Goal: Task Accomplishment & Management: Manage account settings

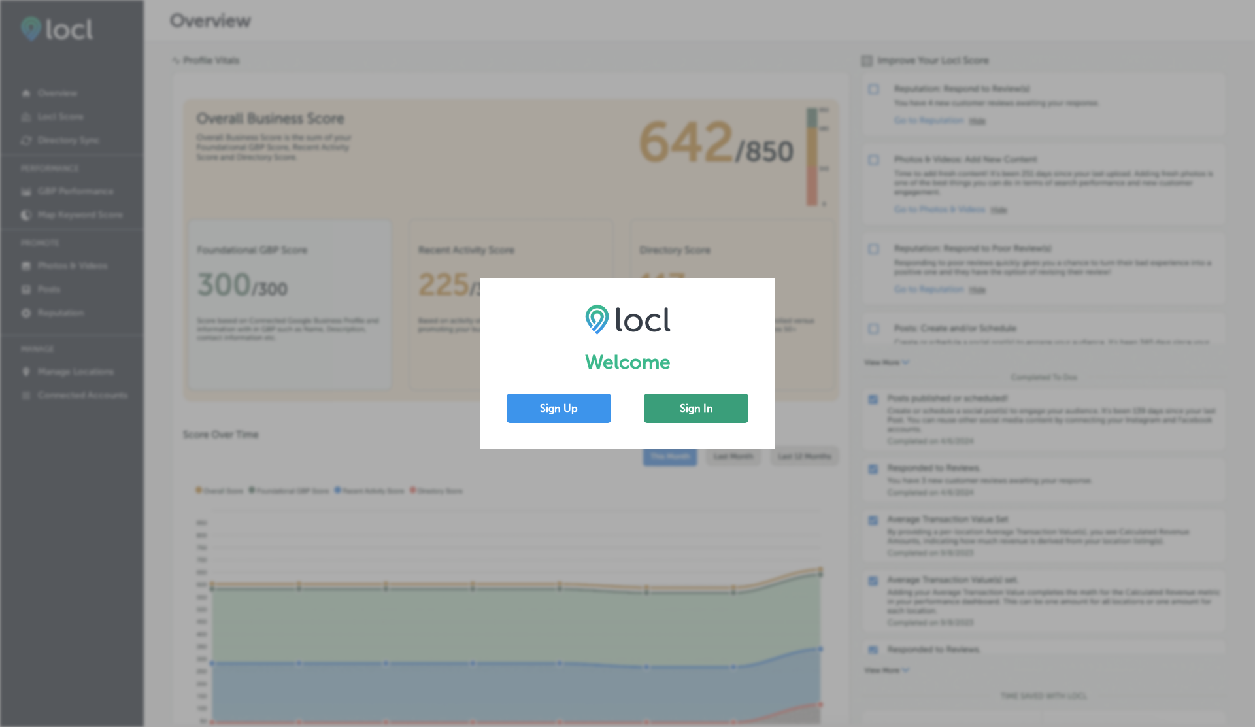
click at [650, 416] on button "Sign In" at bounding box center [696, 407] width 105 height 29
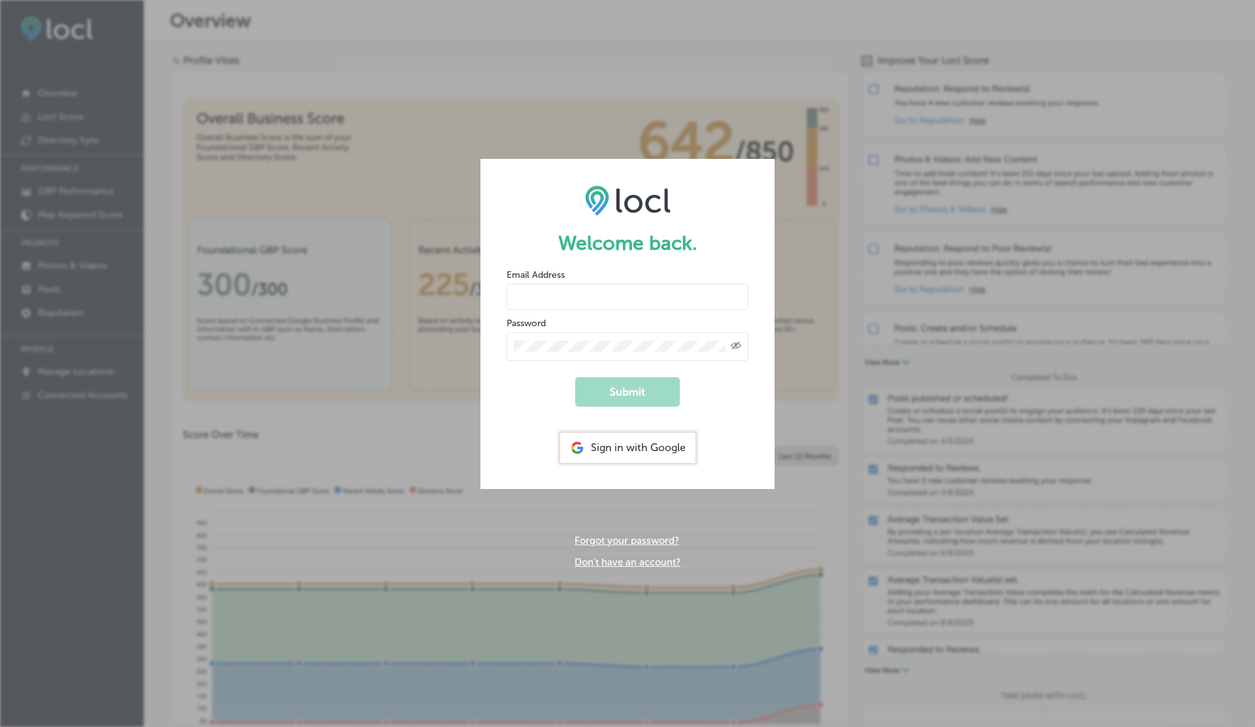
click at [576, 288] on input "email" at bounding box center [627, 297] width 242 height 26
type input "[EMAIL_ADDRESS][DOMAIN_NAME]"
click at [575, 377] on button "Submit" at bounding box center [627, 391] width 105 height 29
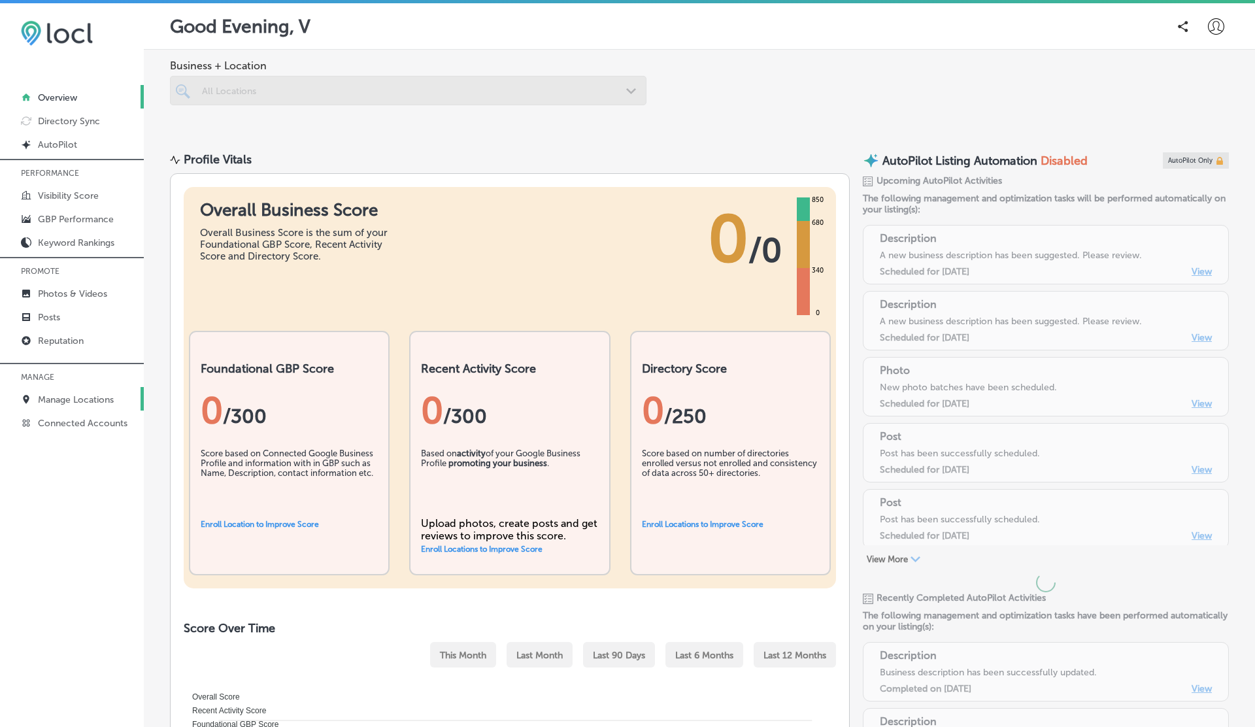
click at [83, 397] on p "Manage Locations" at bounding box center [76, 399] width 76 height 11
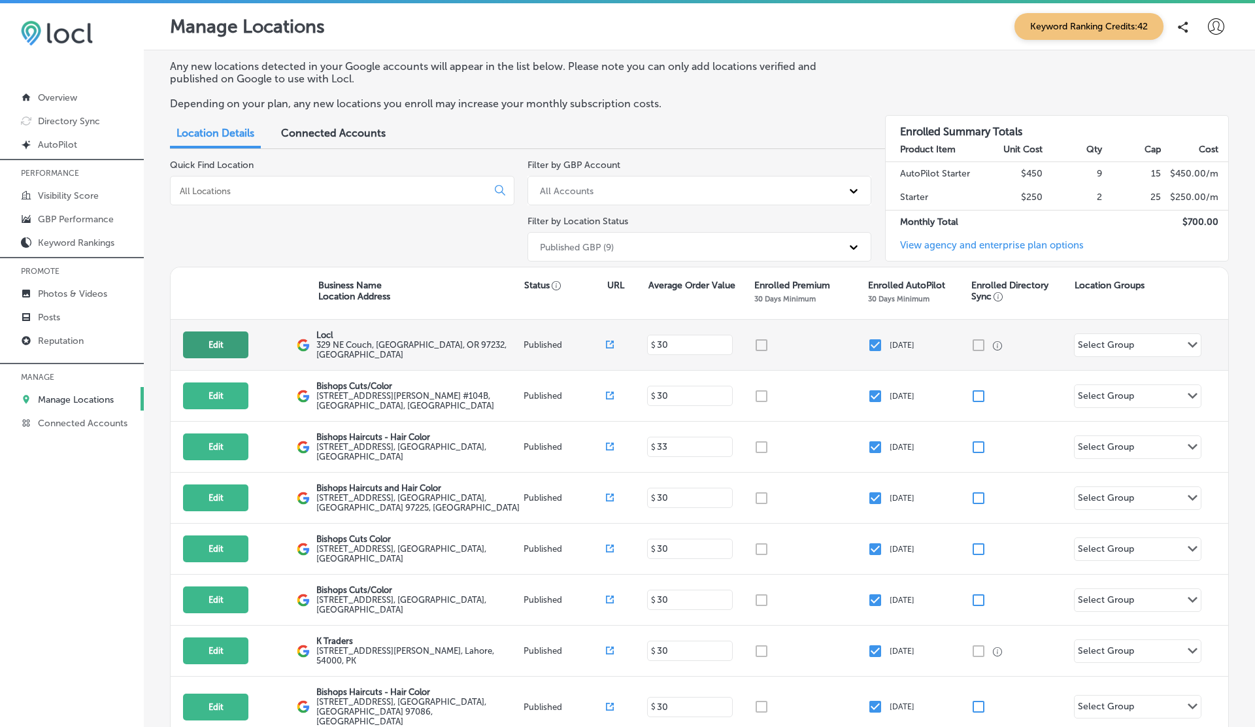
click at [217, 344] on button "Edit" at bounding box center [215, 344] width 65 height 27
select select "US"
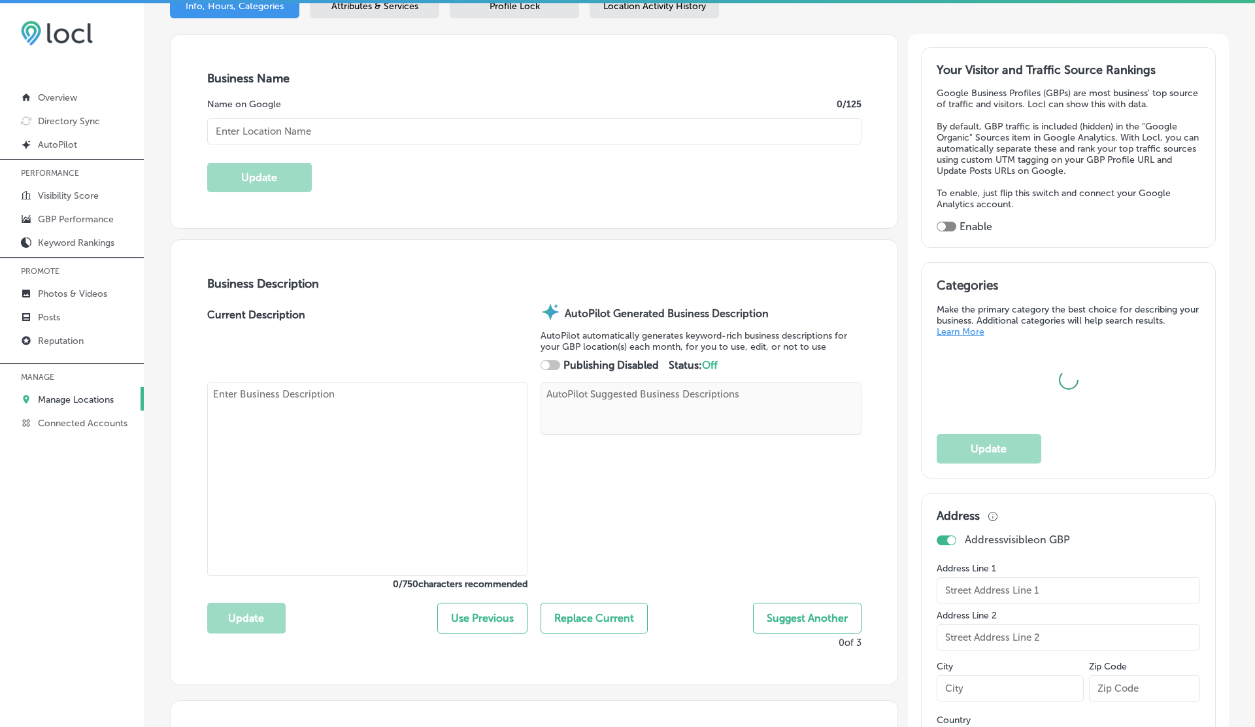
type textarea "Locl delivers powerful, intuitive software tailored for brick-and-mortar busine…"
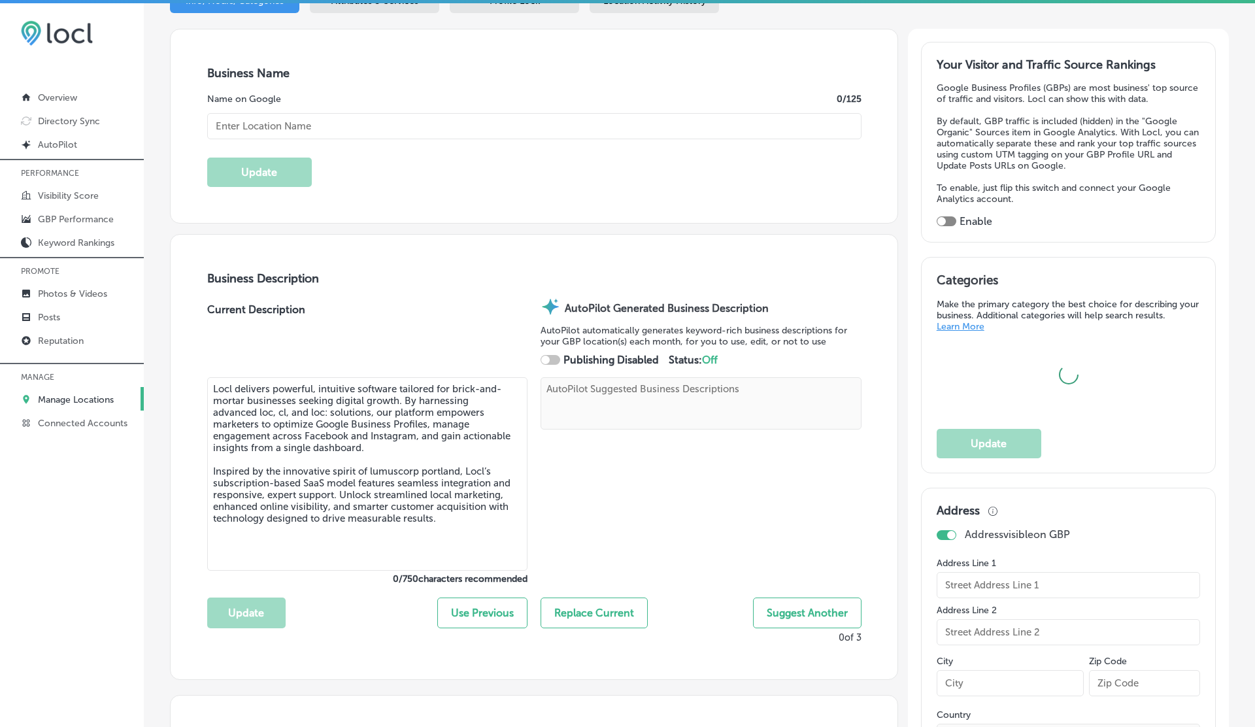
type input "Locl"
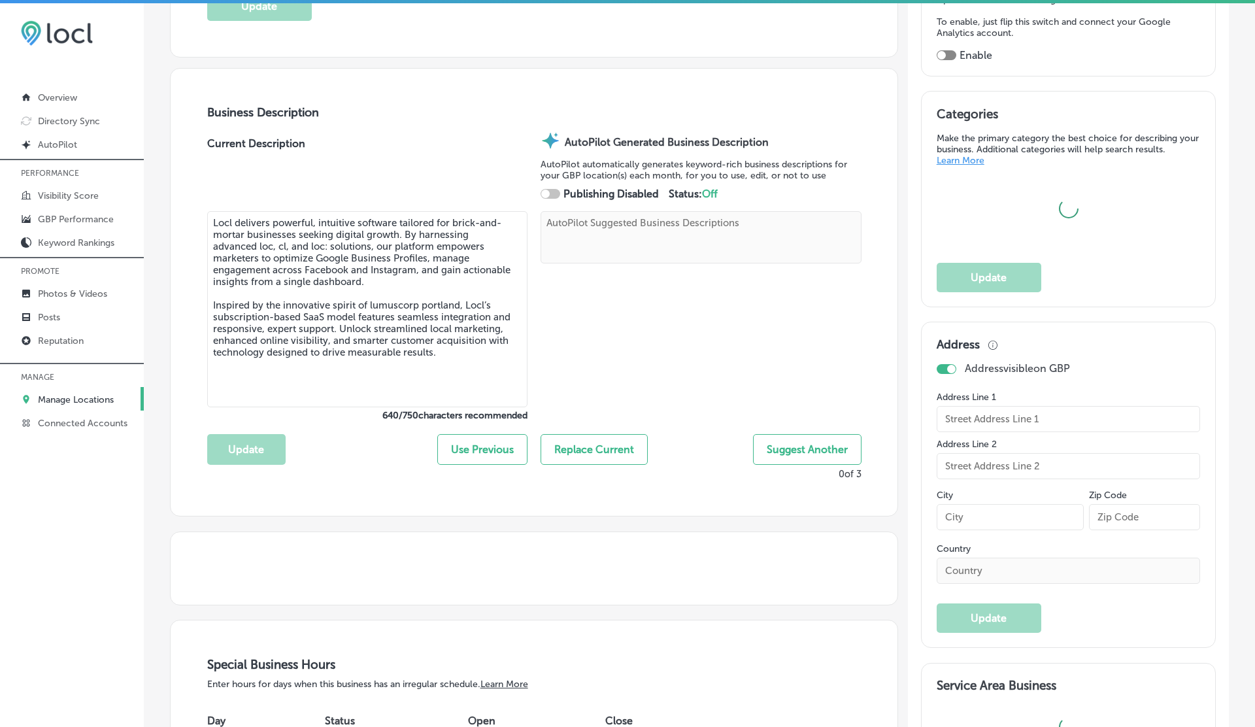
scroll to position [372, 0]
type textarea "Locl specializes in smart, user-friendly software designed for brick-and-mortar…"
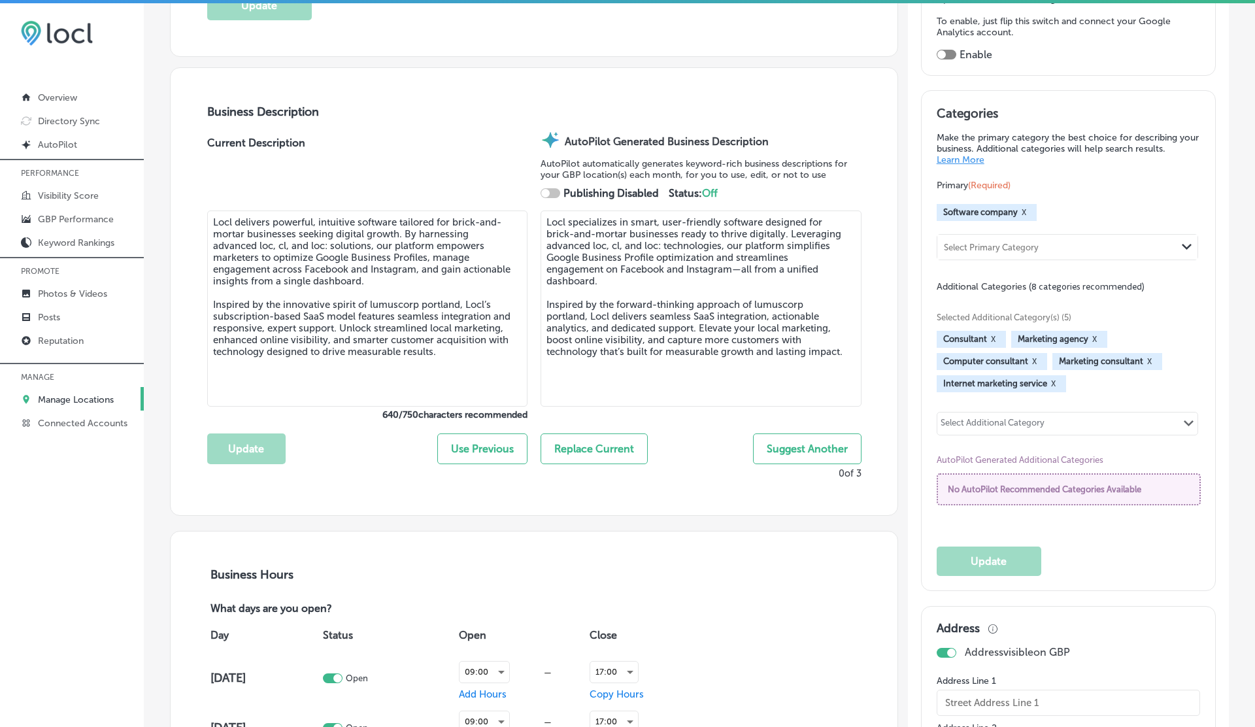
type input "[URL]"
type input "329 NE Couch"
type input "[GEOGRAPHIC_DATA]"
type input "97232"
type input "US"
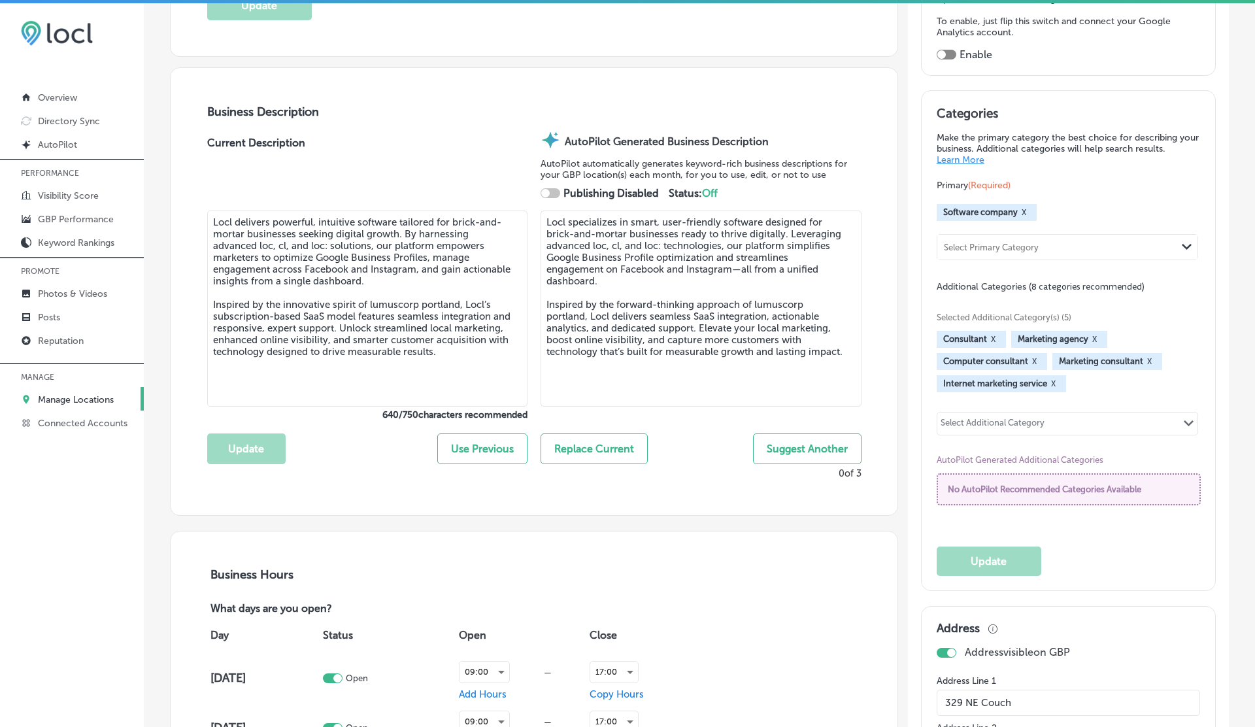
checkbox input "true"
type input "[PHONE_NUMBER]"
click at [785, 444] on button "Suggest Another" at bounding box center [807, 448] width 108 height 31
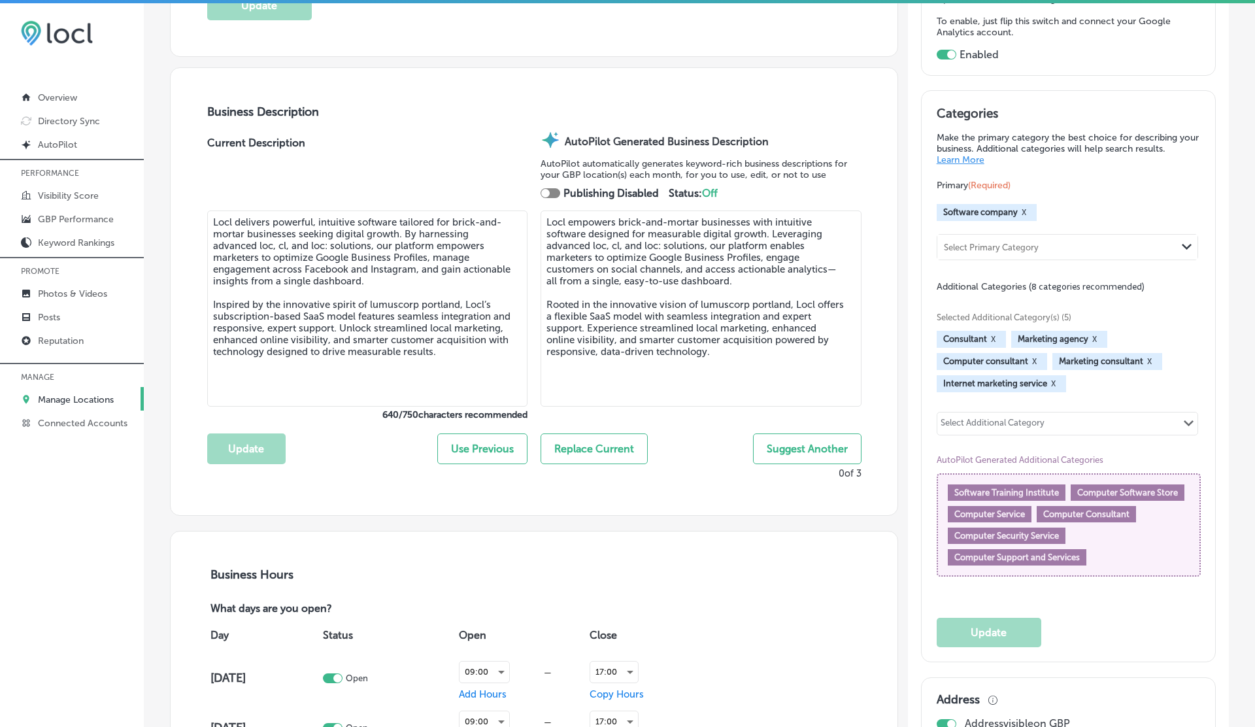
click at [808, 451] on button "Suggest Another" at bounding box center [807, 448] width 108 height 31
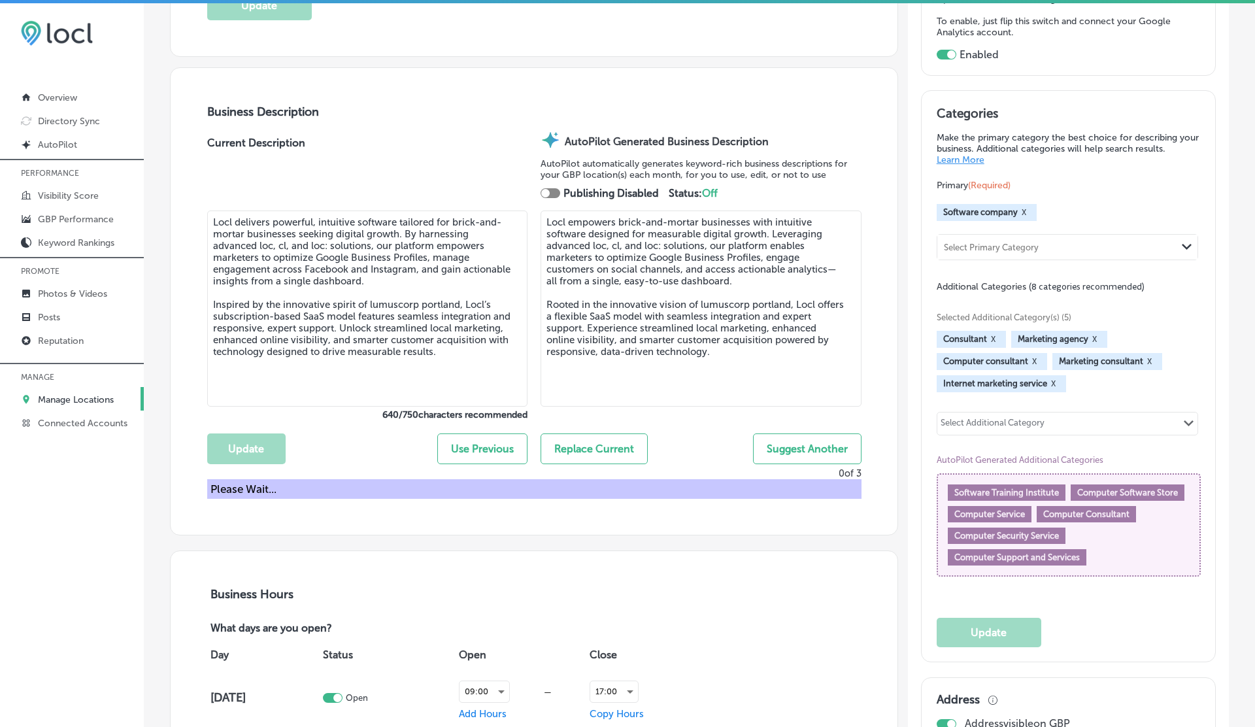
type textarea "Locl transforms local business marketing with advanced loc, cl, and loc: soluti…"
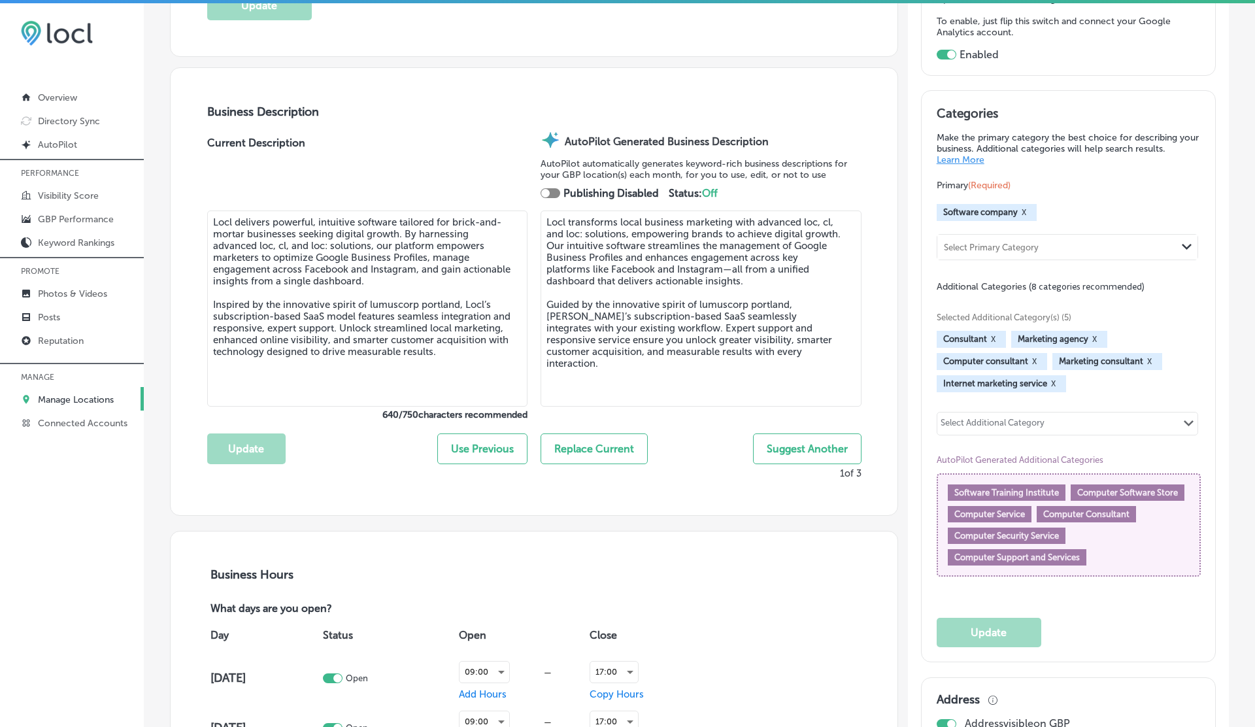
click at [553, 193] on div at bounding box center [550, 193] width 20 height 10
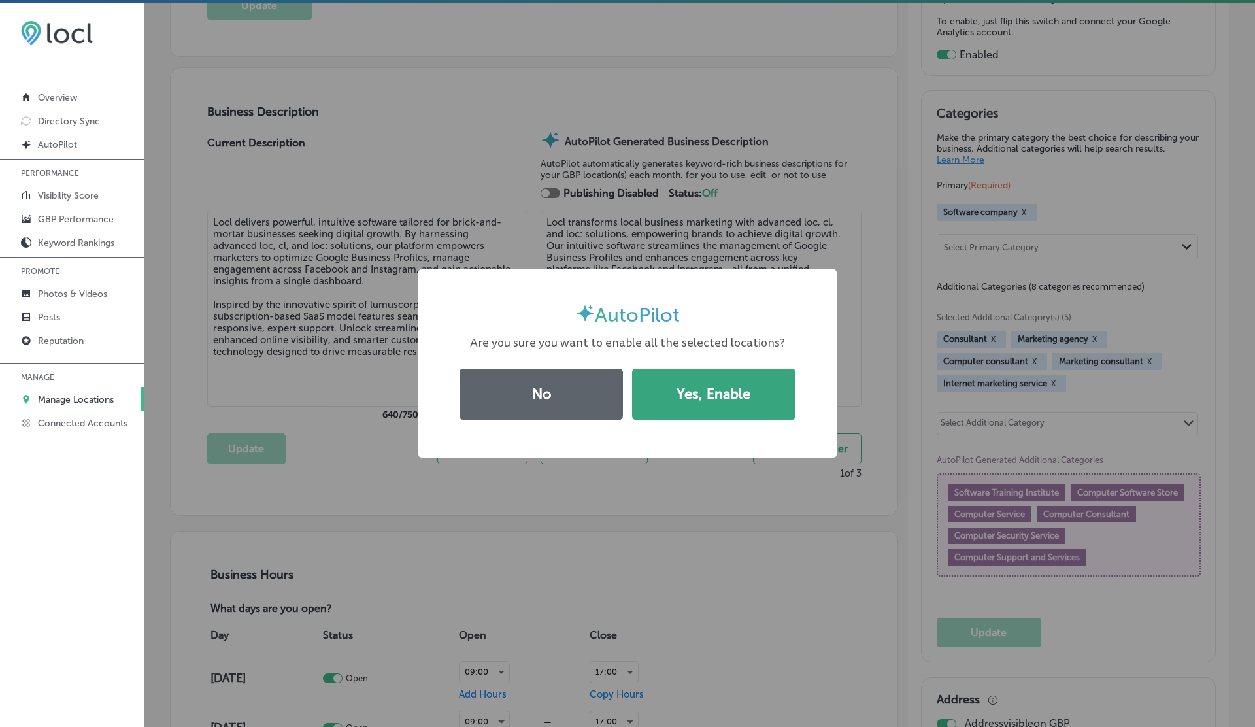
click at [701, 403] on button "Yes, Enable" at bounding box center [713, 394] width 163 height 51
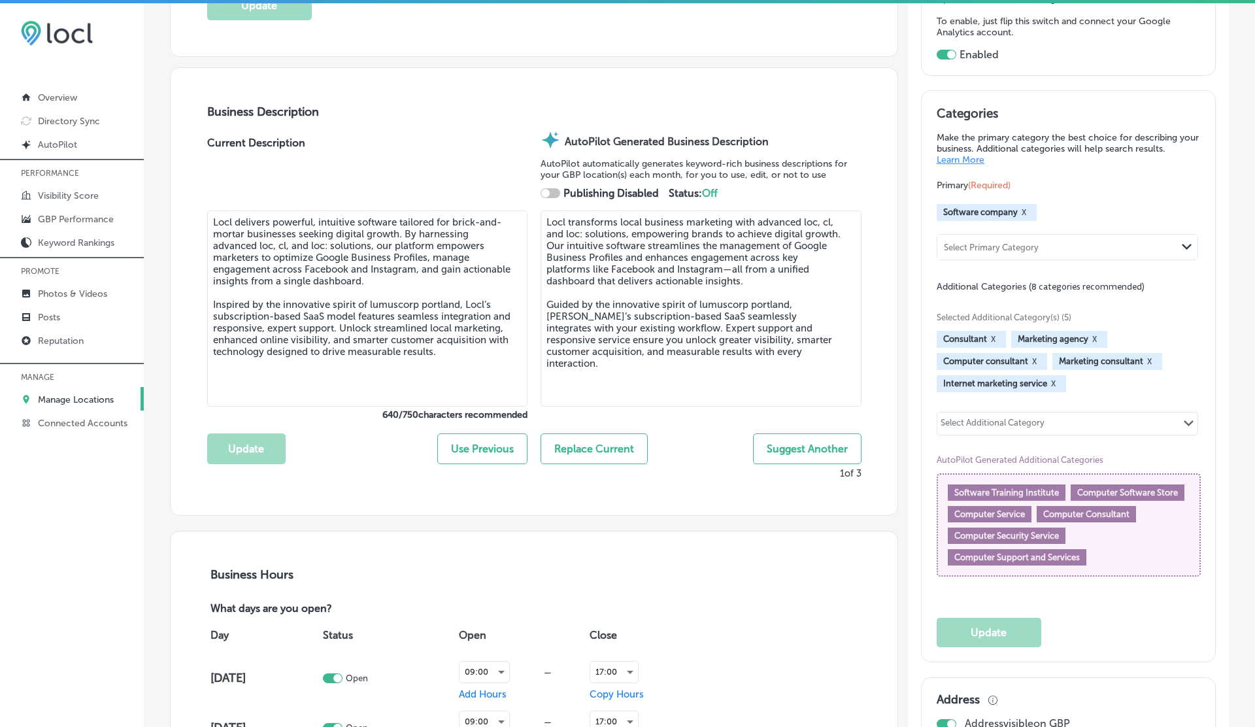
checkbox input "true"
click at [797, 453] on button "Suggest Another" at bounding box center [807, 448] width 108 height 31
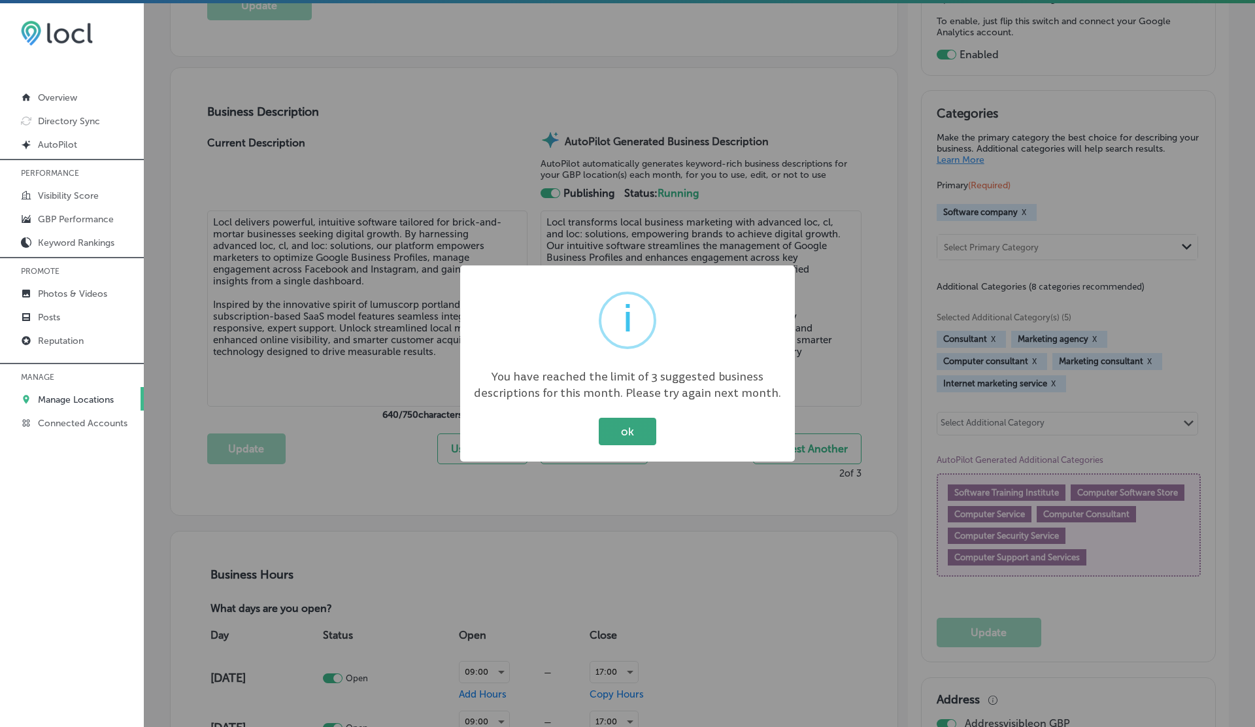
click at [633, 430] on button "ok" at bounding box center [628, 431] width 58 height 27
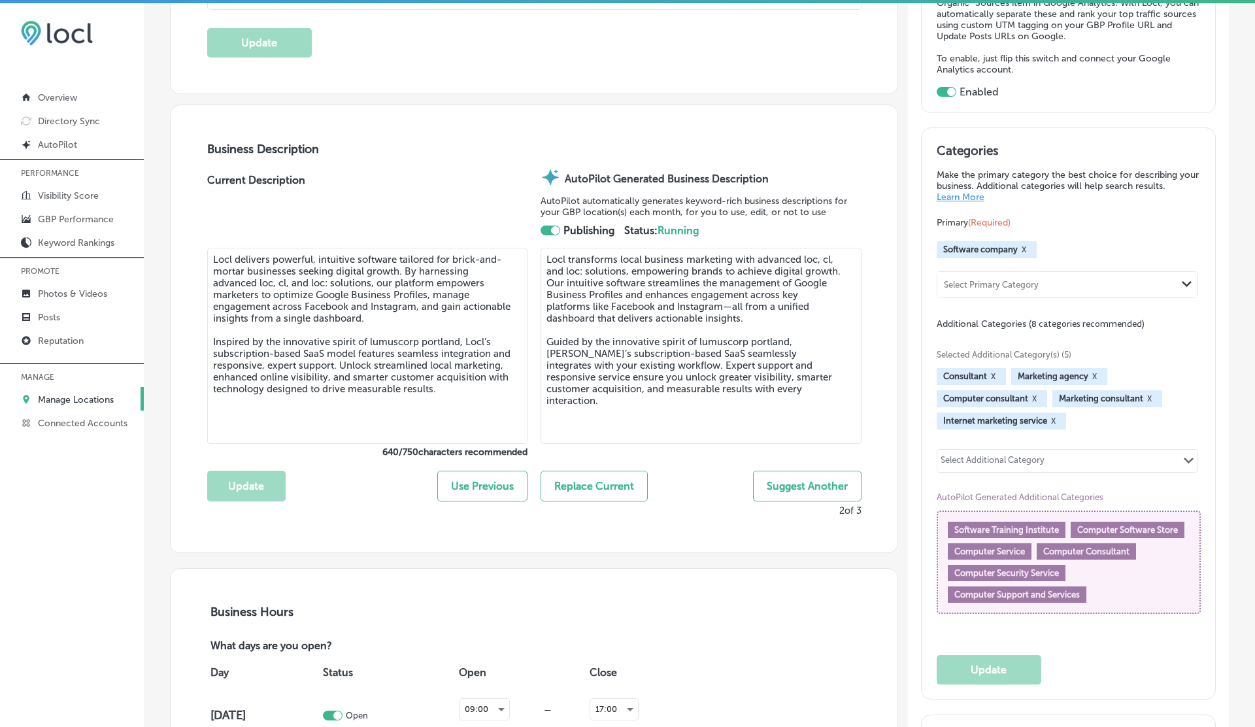
scroll to position [334, 0]
drag, startPoint x: 832, startPoint y: 506, endPoint x: 871, endPoint y: 506, distance: 39.2
click at [871, 506] on div "Business Description Current Description Locl delivers powerful, intuitive soft…" at bounding box center [534, 329] width 727 height 447
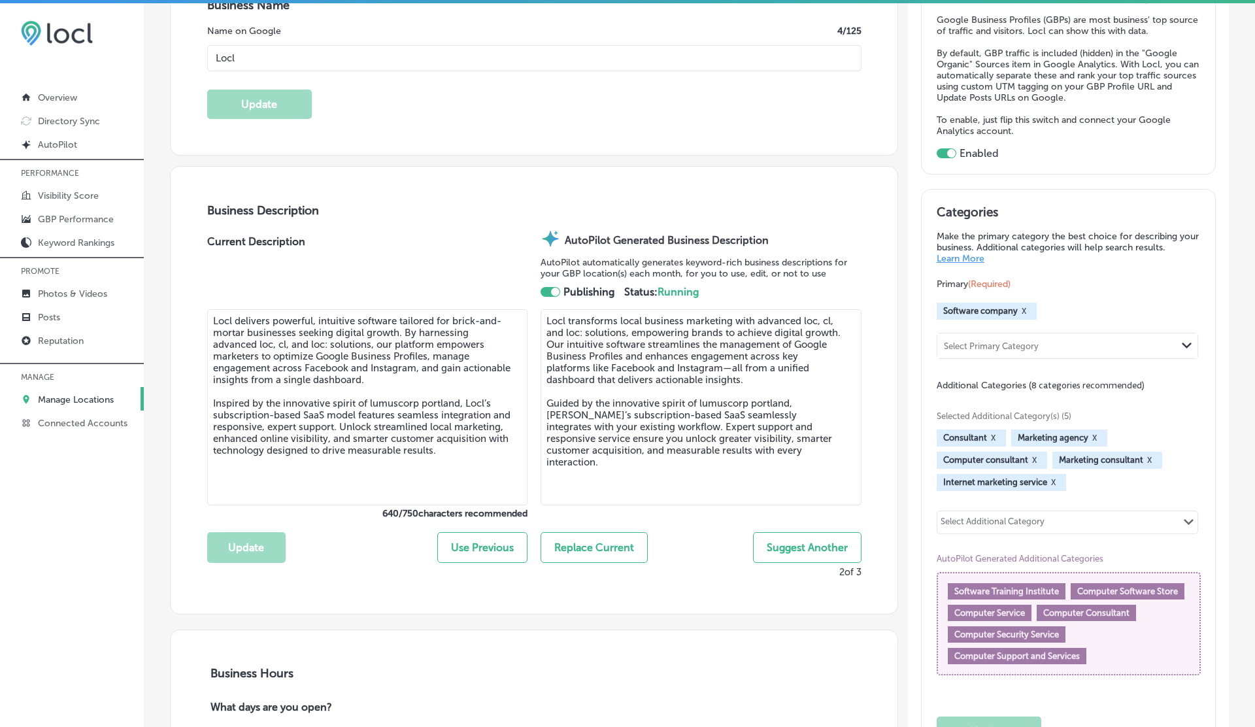
scroll to position [118, 0]
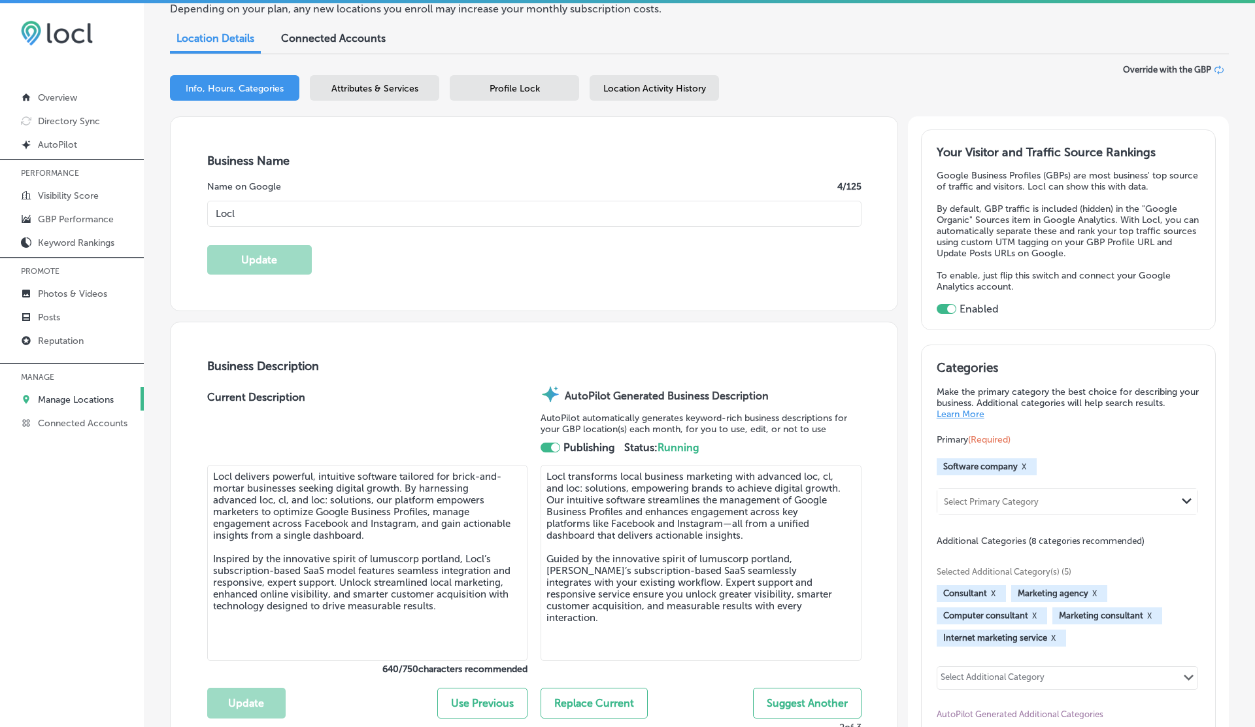
click at [361, 87] on span "Attributes & Services" at bounding box center [374, 88] width 87 height 11
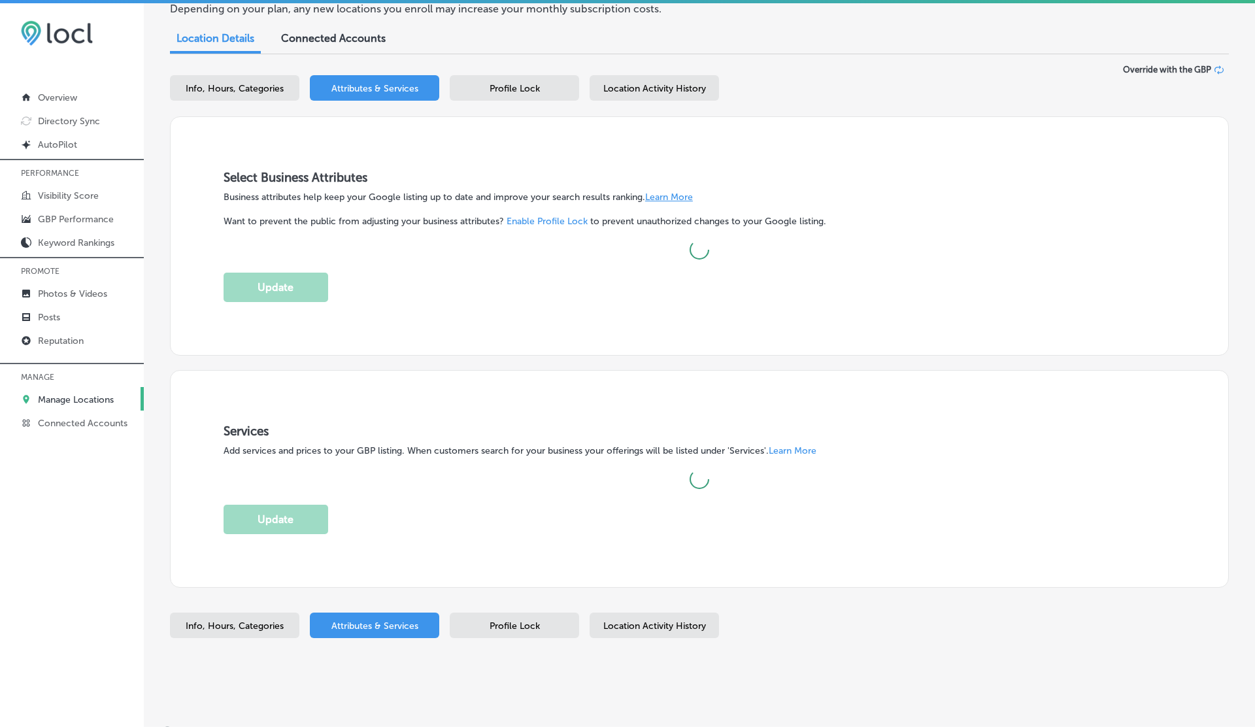
click at [211, 78] on div "Info, Hours, Categories" at bounding box center [234, 87] width 129 height 25
select select "US"
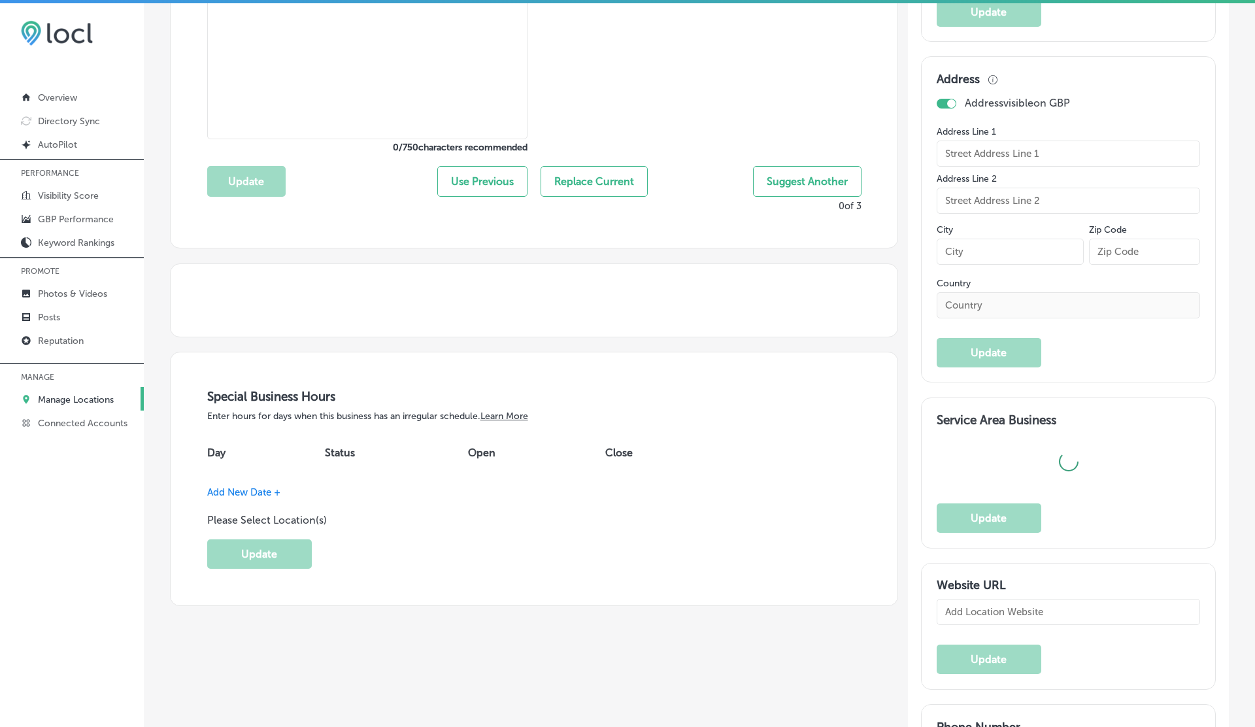
type input "Locl"
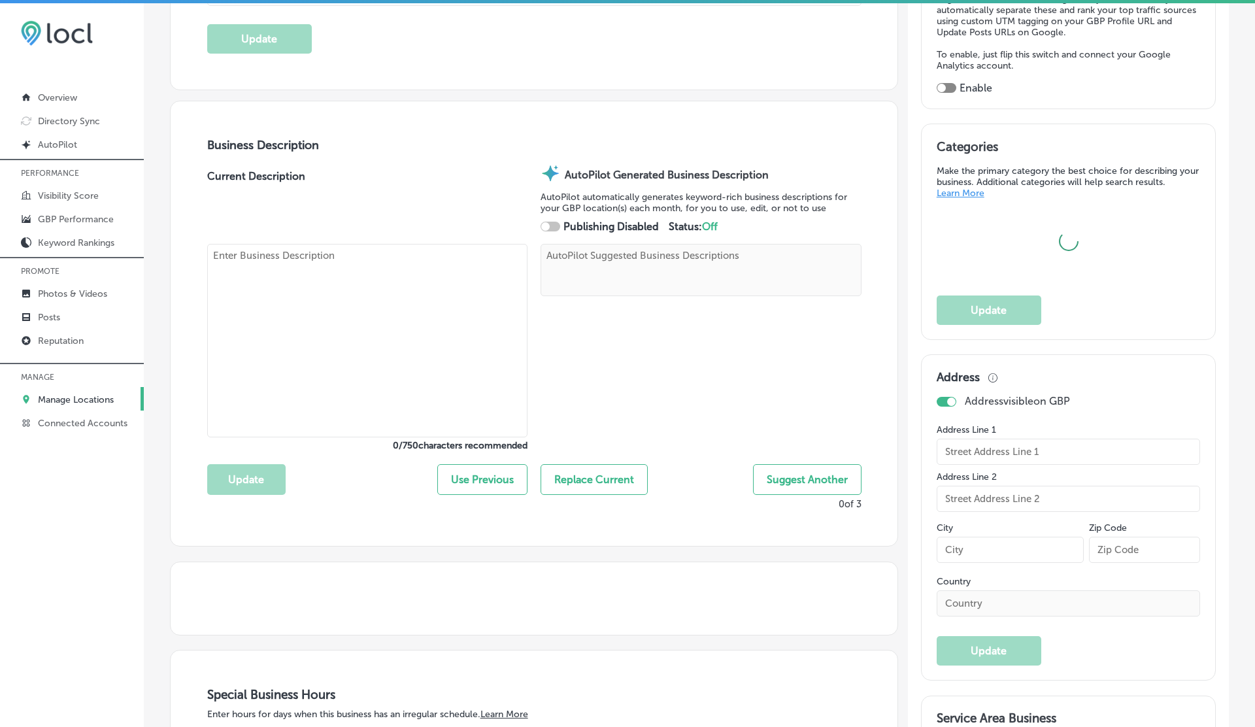
scroll to position [334, 0]
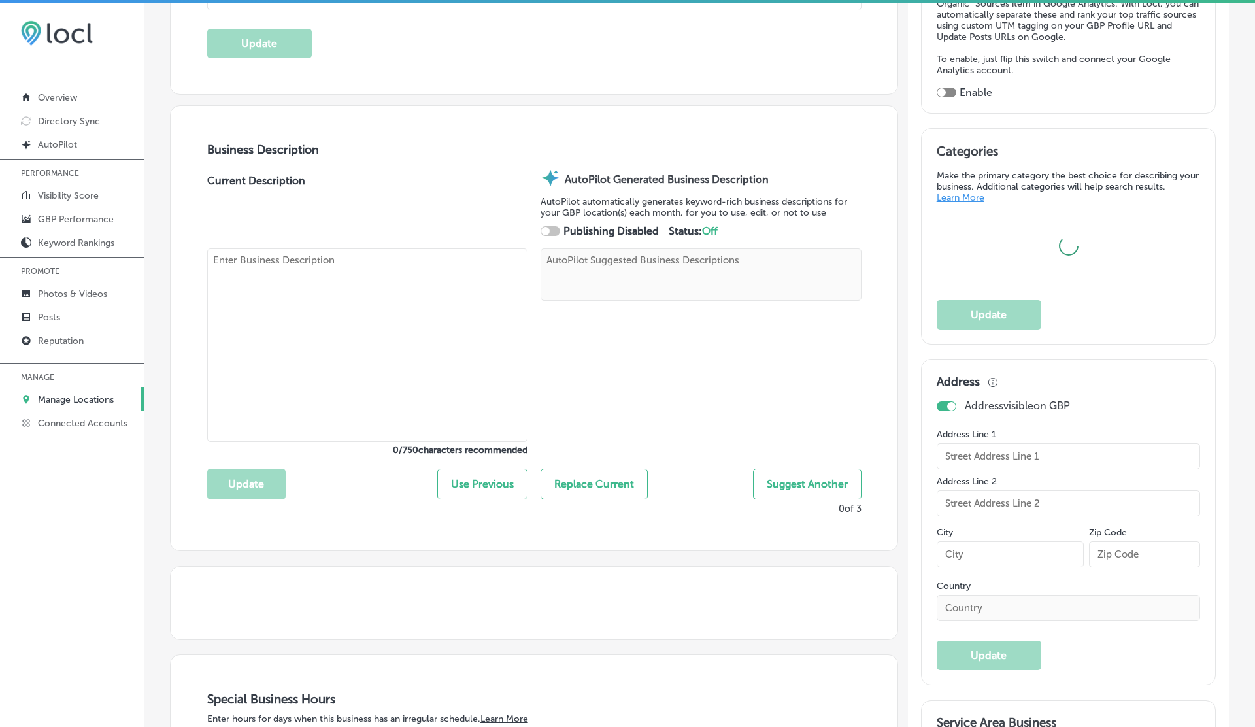
type textarea "Locl transforms local business marketing with advanced loc, cl, and loc: soluti…"
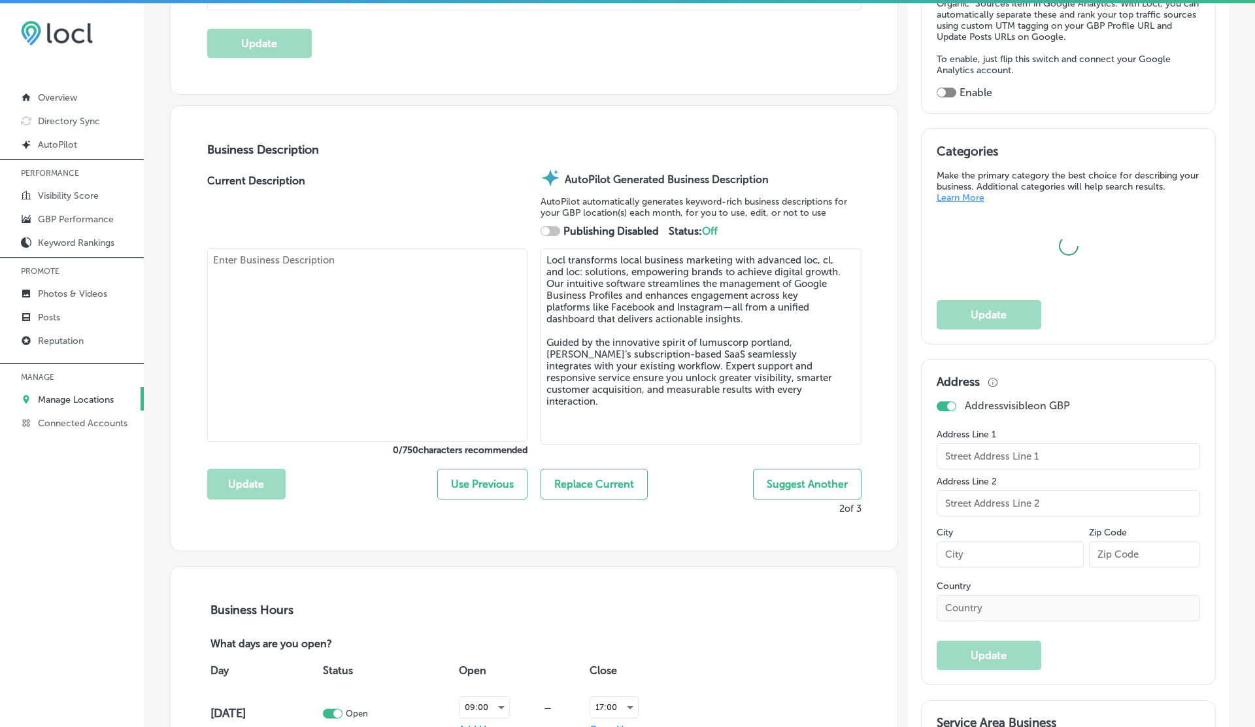
type input "329 NE Couch"
type input "[GEOGRAPHIC_DATA]"
type input "97232"
type input "US"
type input "[URL]"
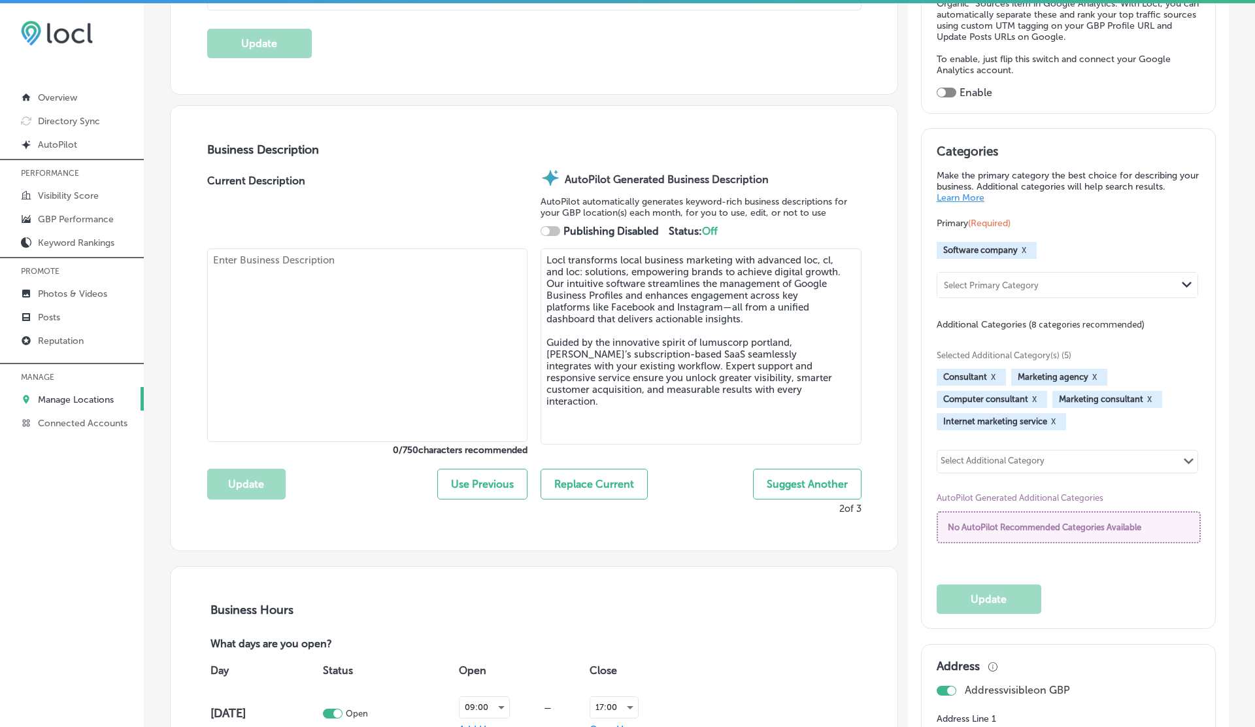
checkbox input "true"
type textarea "Locl delivers powerful, intuitive software tailored for brick-and-mortar busine…"
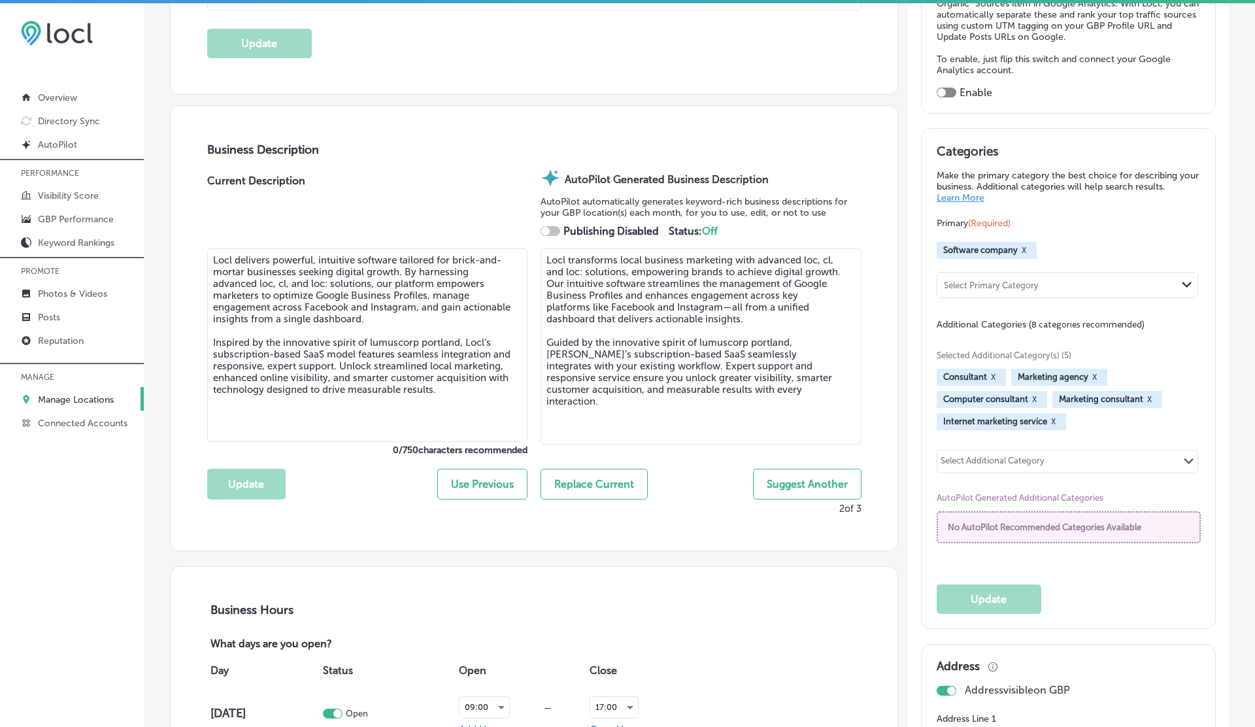
type input "[PHONE_NUMBER]"
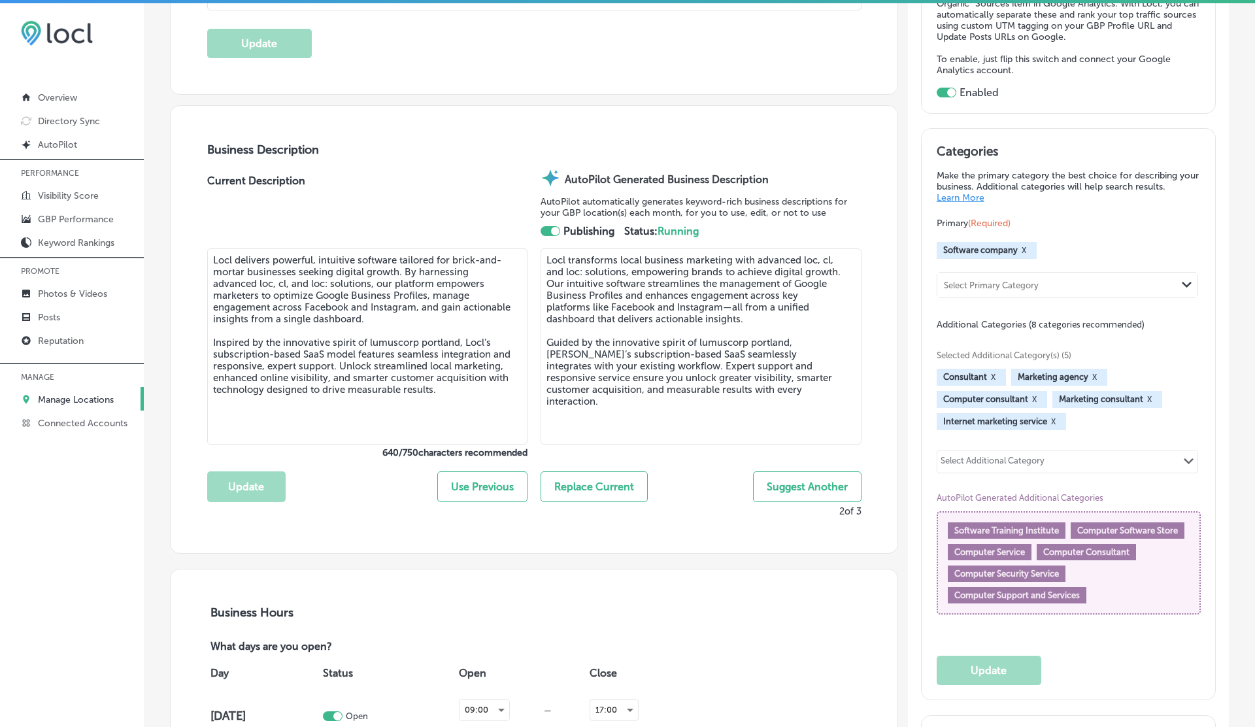
click at [815, 493] on button "Suggest Another" at bounding box center [807, 486] width 108 height 31
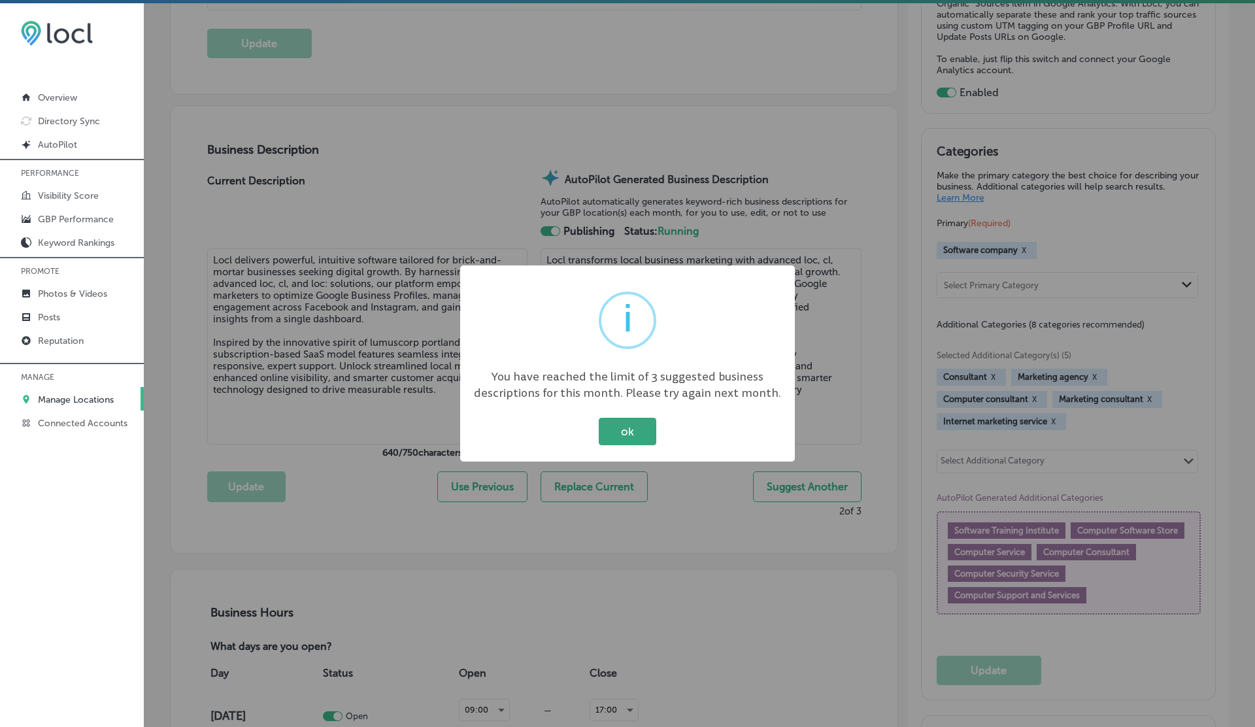
click at [631, 435] on button "ok" at bounding box center [628, 431] width 58 height 27
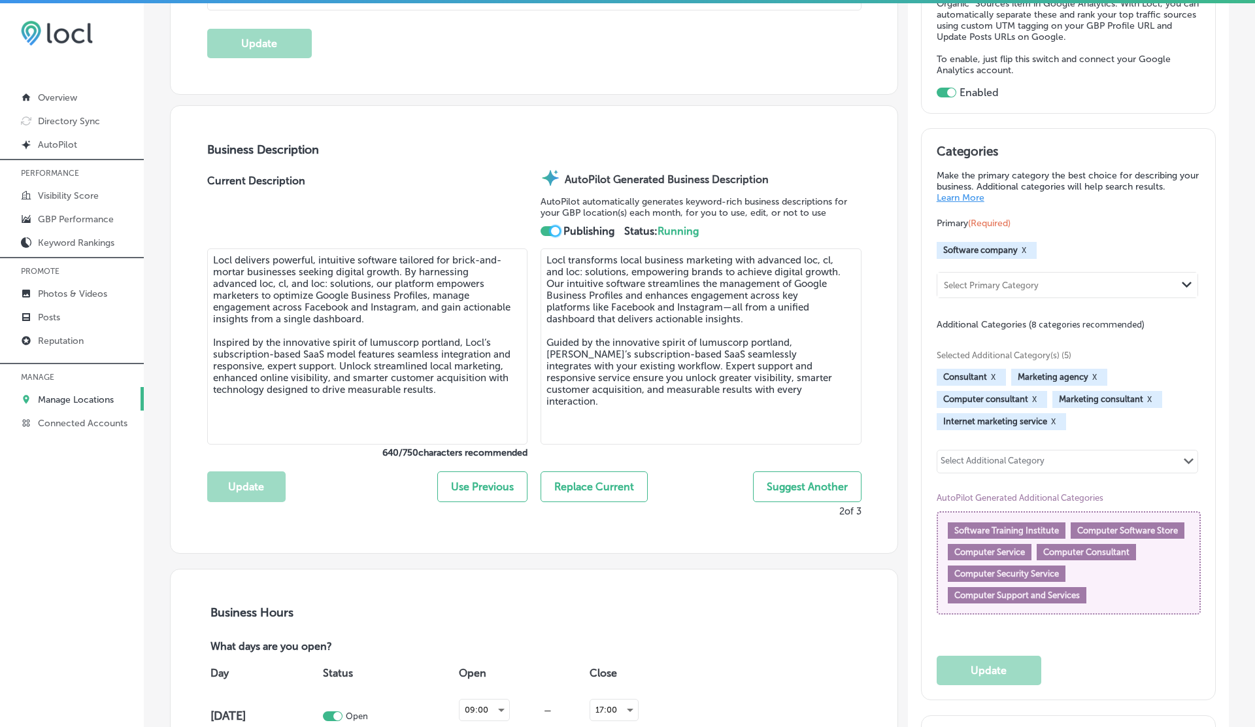
click at [553, 228] on div at bounding box center [555, 231] width 8 height 8
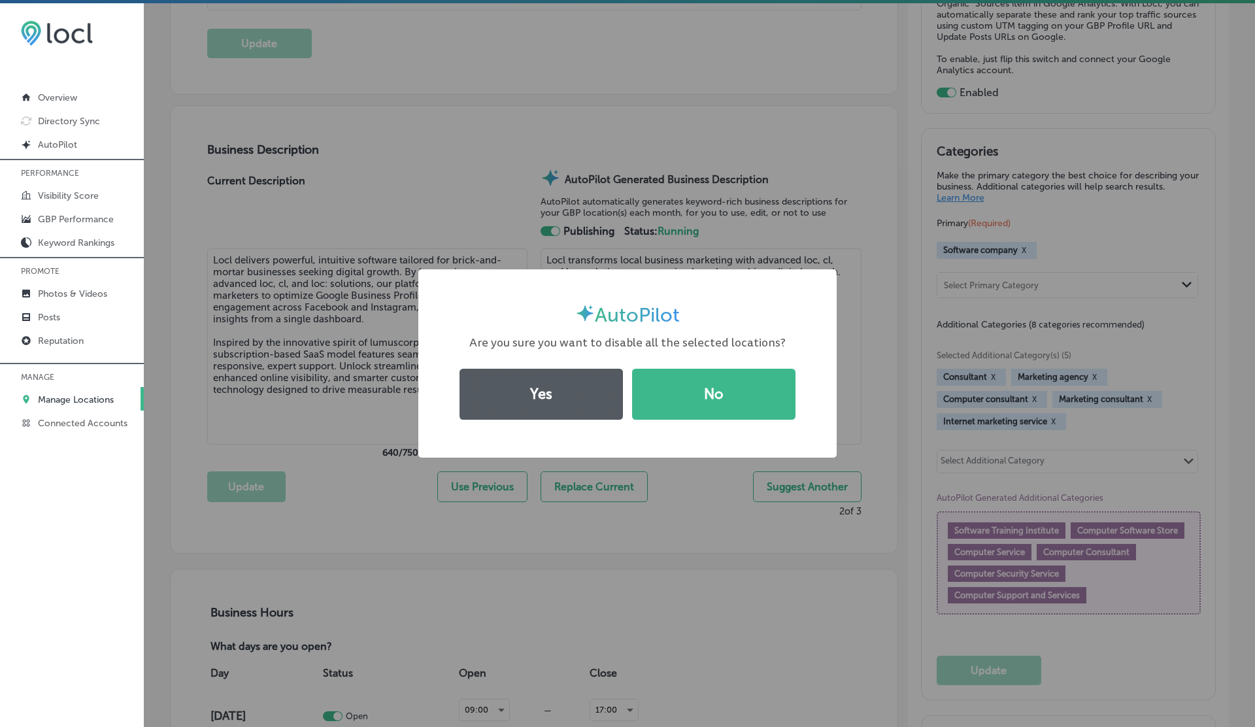
click at [562, 380] on button "Yes" at bounding box center [540, 394] width 163 height 51
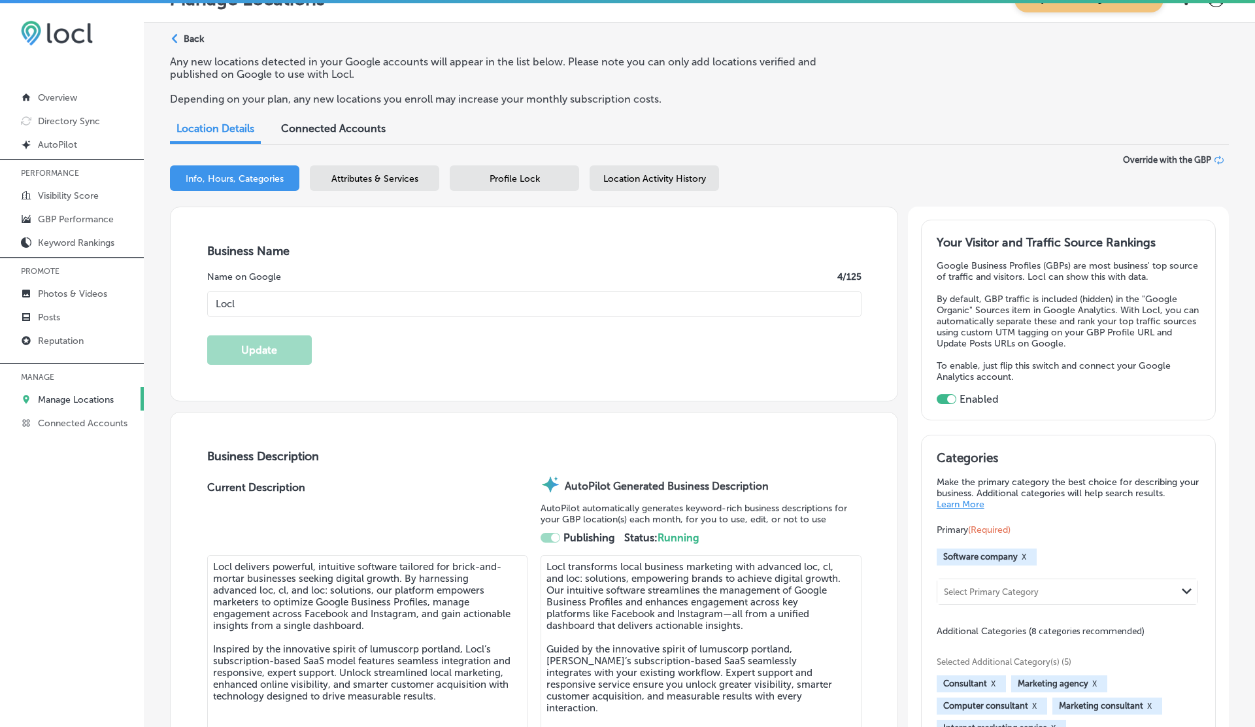
scroll to position [0, 0]
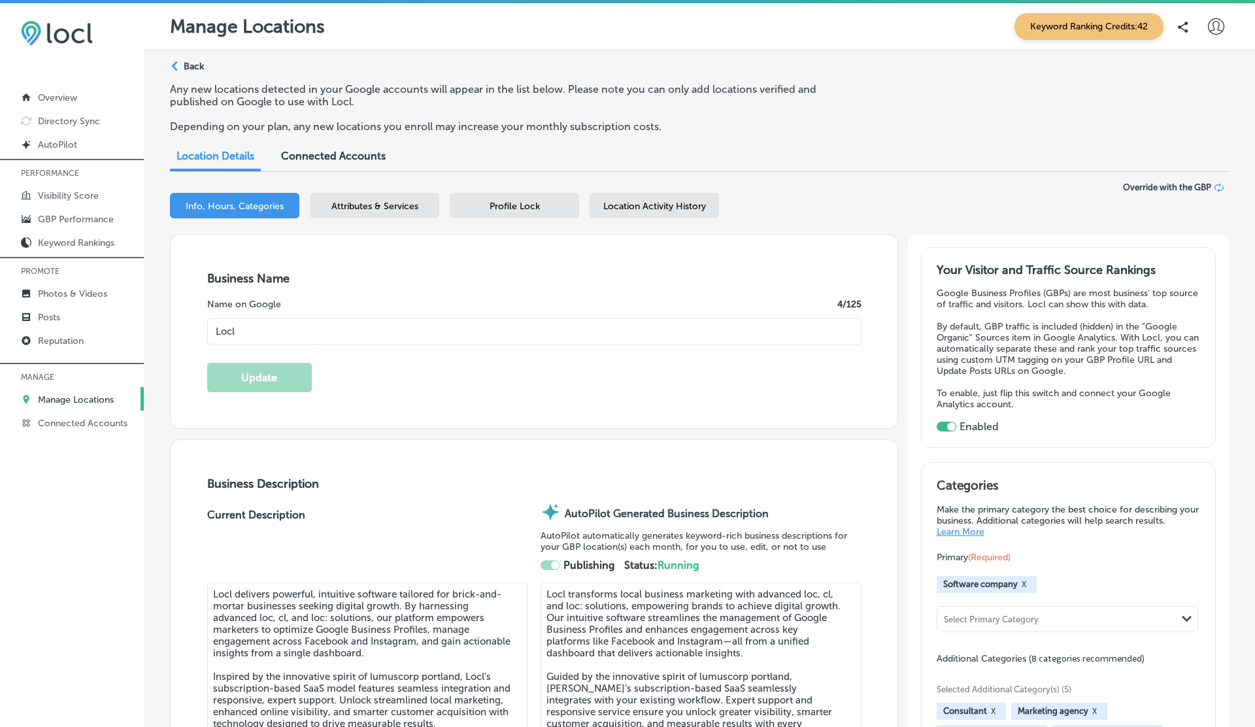
checkbox input "false"
click at [174, 64] on polygon at bounding box center [175, 66] width 6 height 10
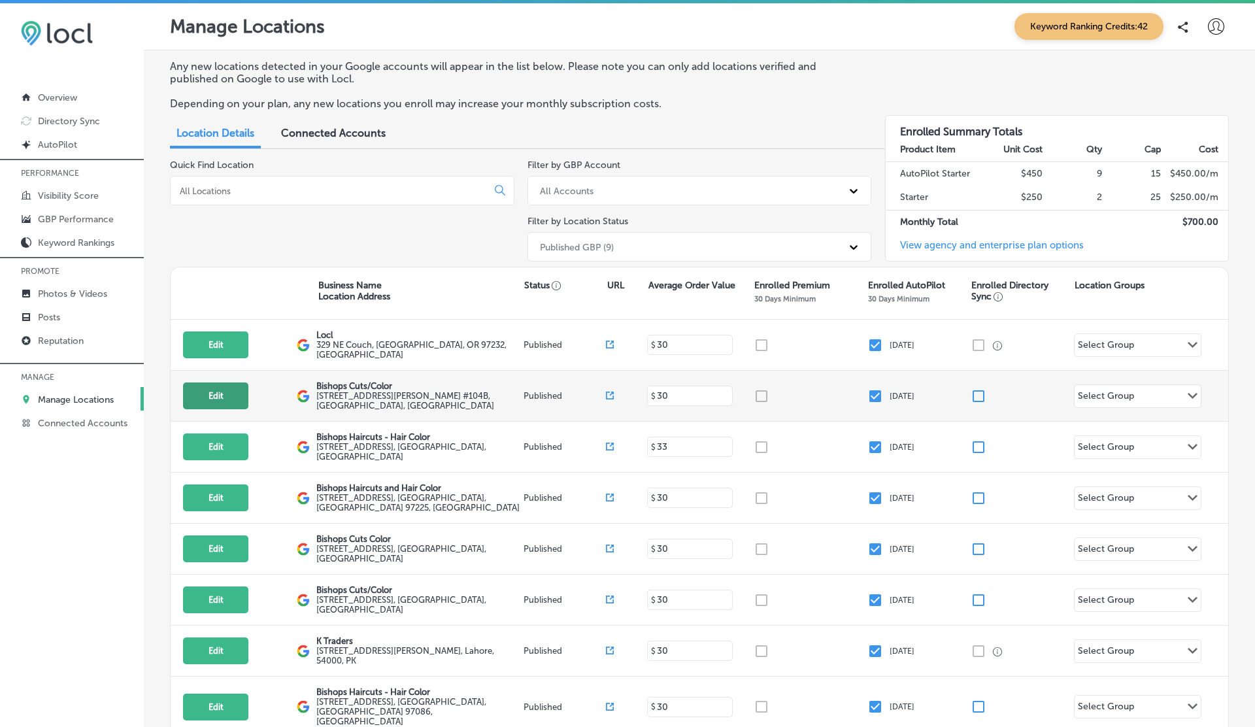
click at [224, 393] on button "Edit" at bounding box center [215, 395] width 65 height 27
select select "US"
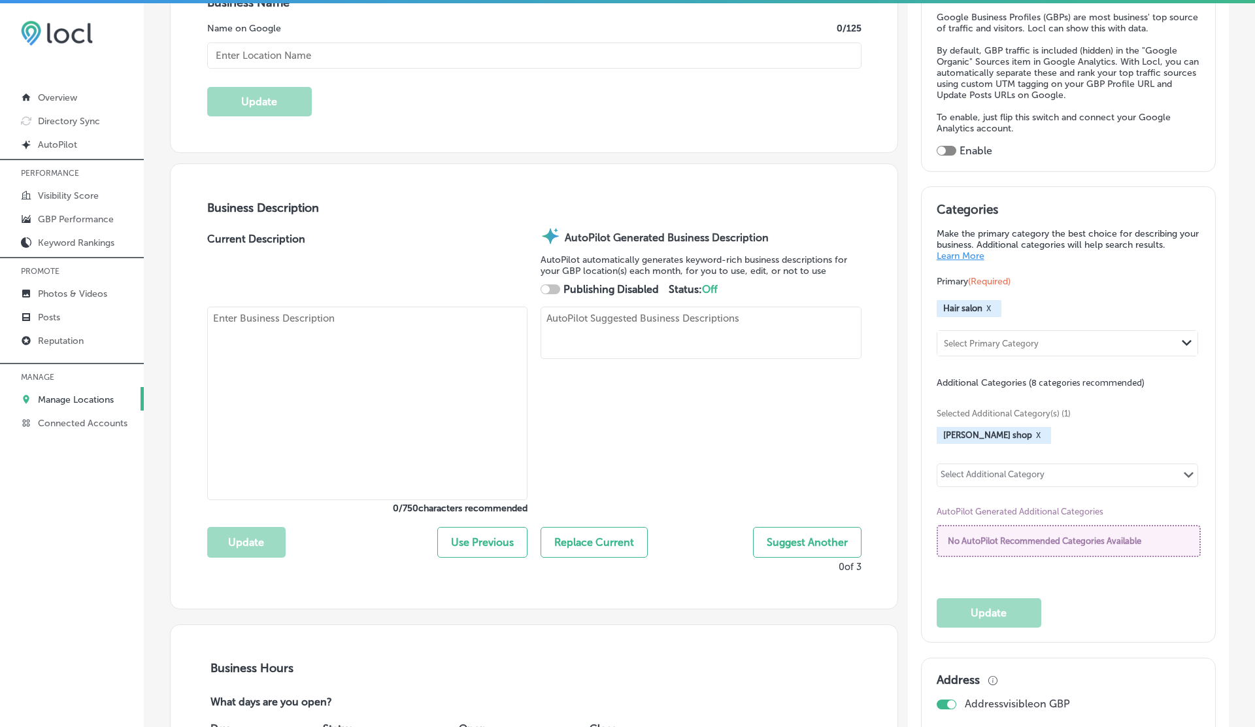
scroll to position [285, 0]
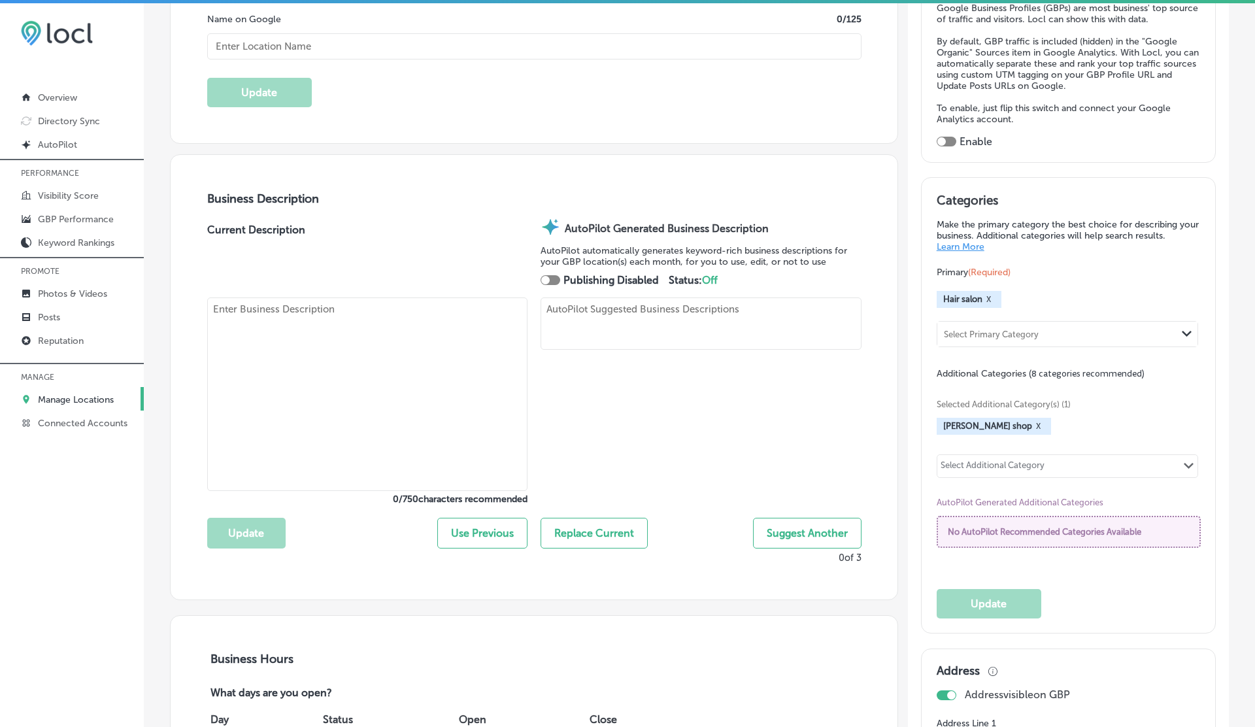
type input "Bishops Cuts/Color"
type textarea "At Bishops Cuts/Color, creativity meets precision in every hair cut, color, and…"
type input "[STREET_ADDRESS][PERSON_NAME]"
type input "#104B"
type input "[GEOGRAPHIC_DATA]"
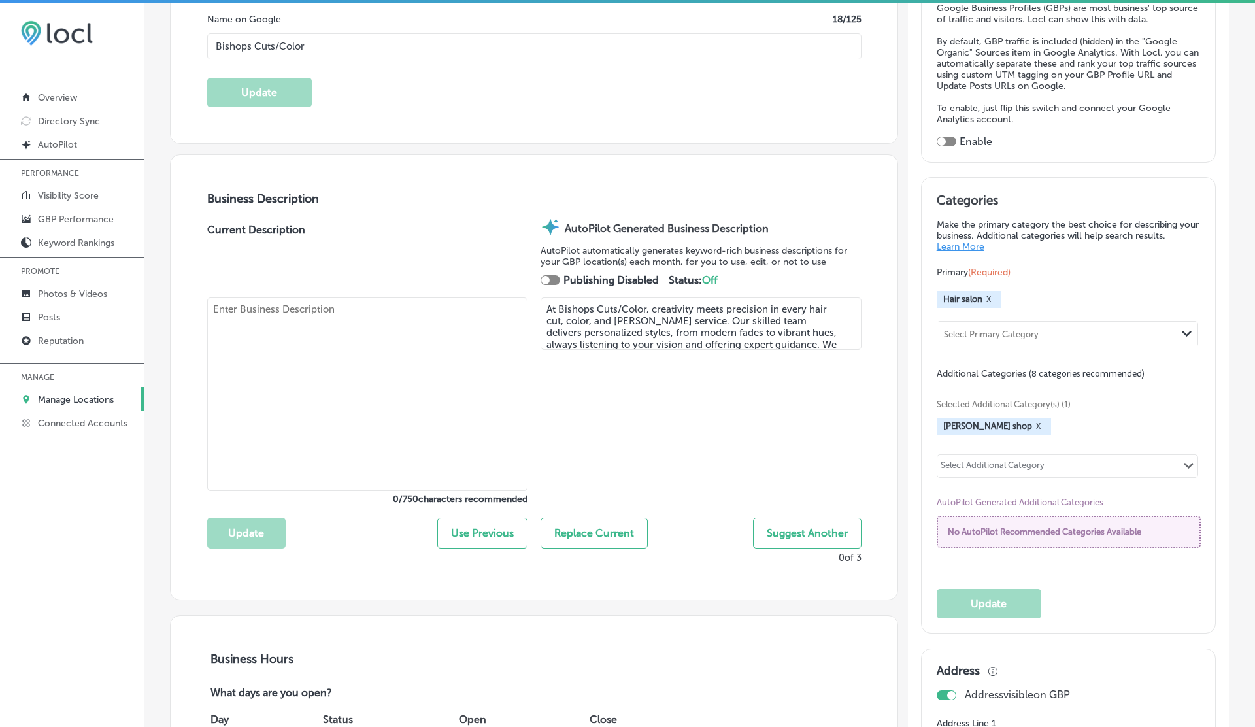
type input "98661"
type input "US"
type input "[URL][DOMAIN_NAME][PERSON_NAME]"
type textarea "At Bishops Cuts/Color, we celebrate individuality with expertly crafted cuts an…"
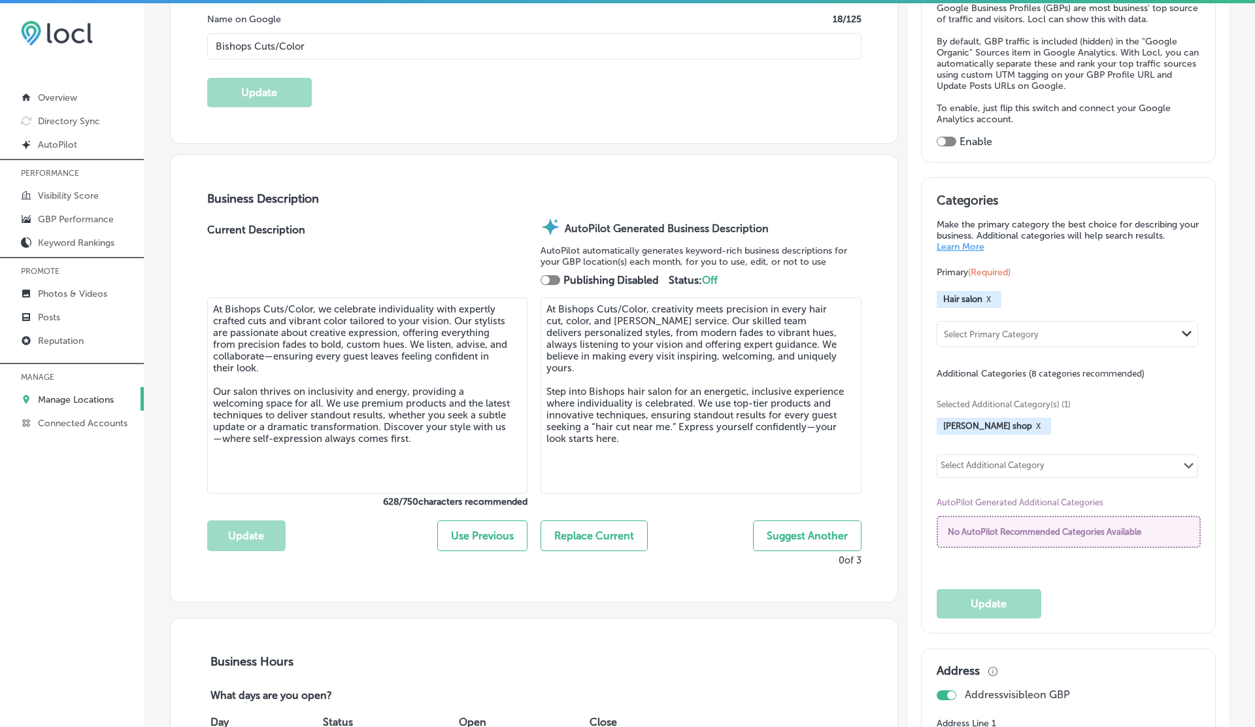
type input "[PHONE_NUMBER]"
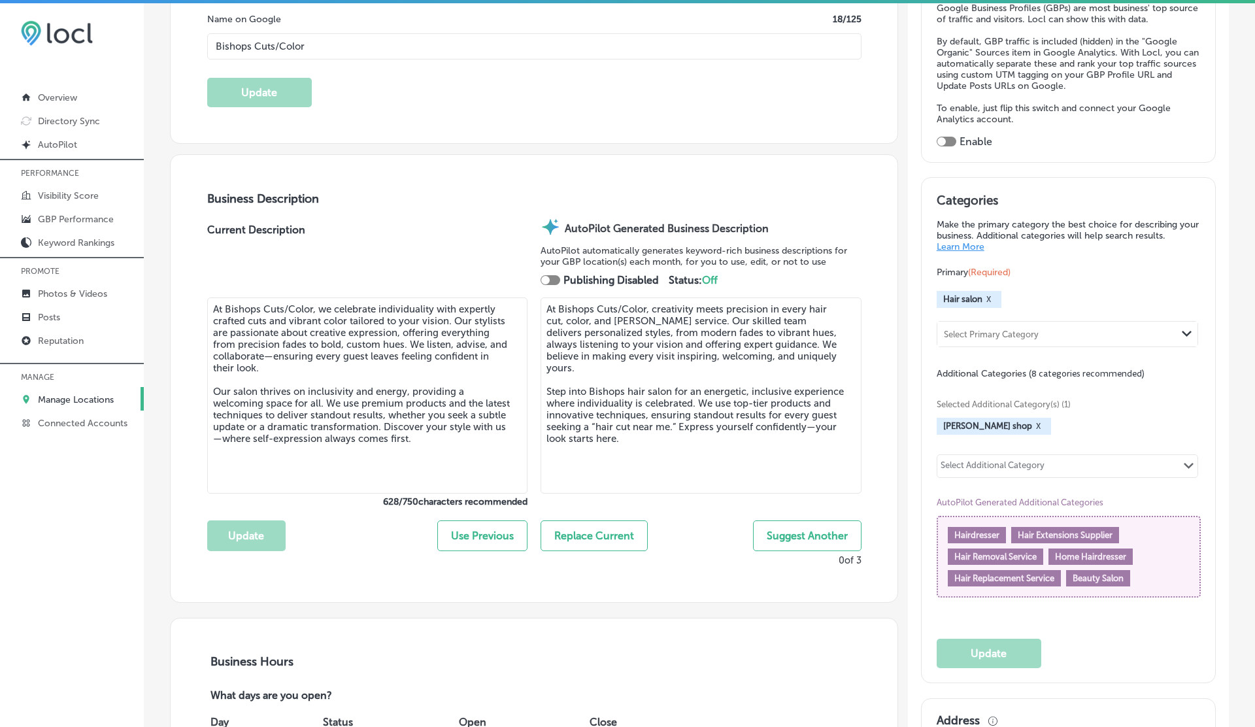
click at [550, 276] on div at bounding box center [550, 280] width 20 height 10
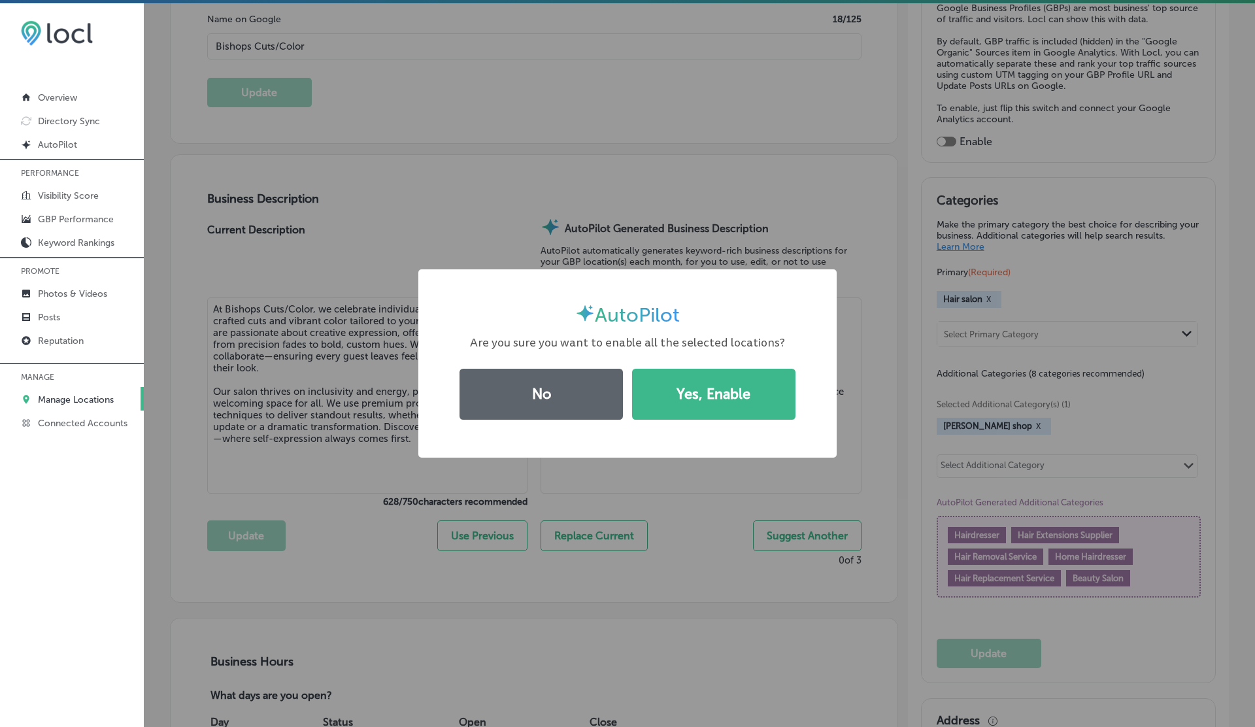
click at [734, 420] on div "No Yes, Enable" at bounding box center [627, 394] width 350 height 60
click at [704, 391] on button "Yes, Enable" at bounding box center [713, 394] width 163 height 51
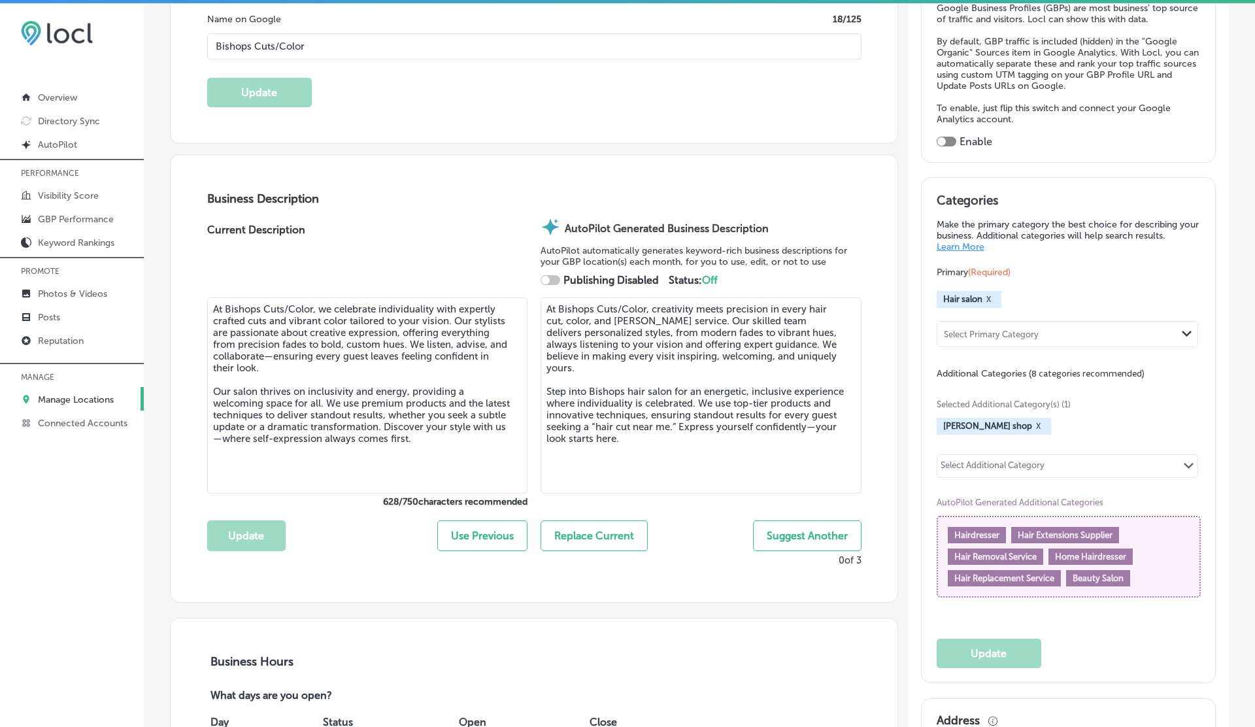
checkbox input "true"
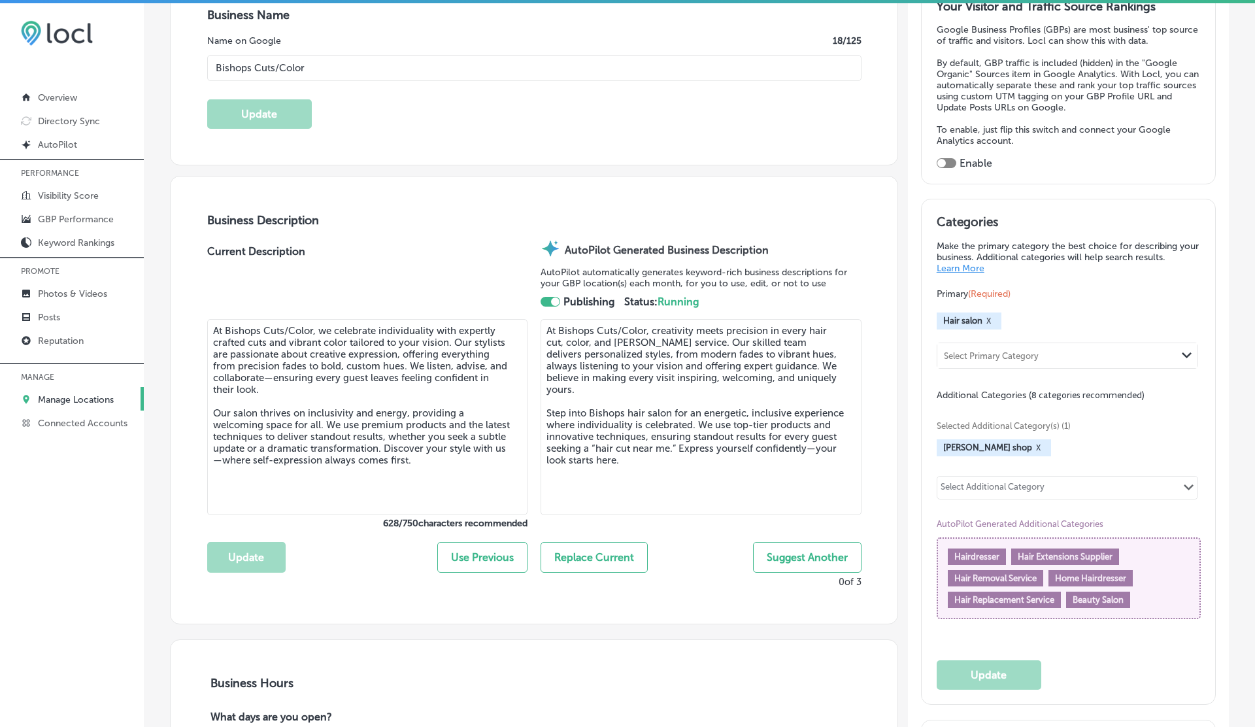
scroll to position [0, 0]
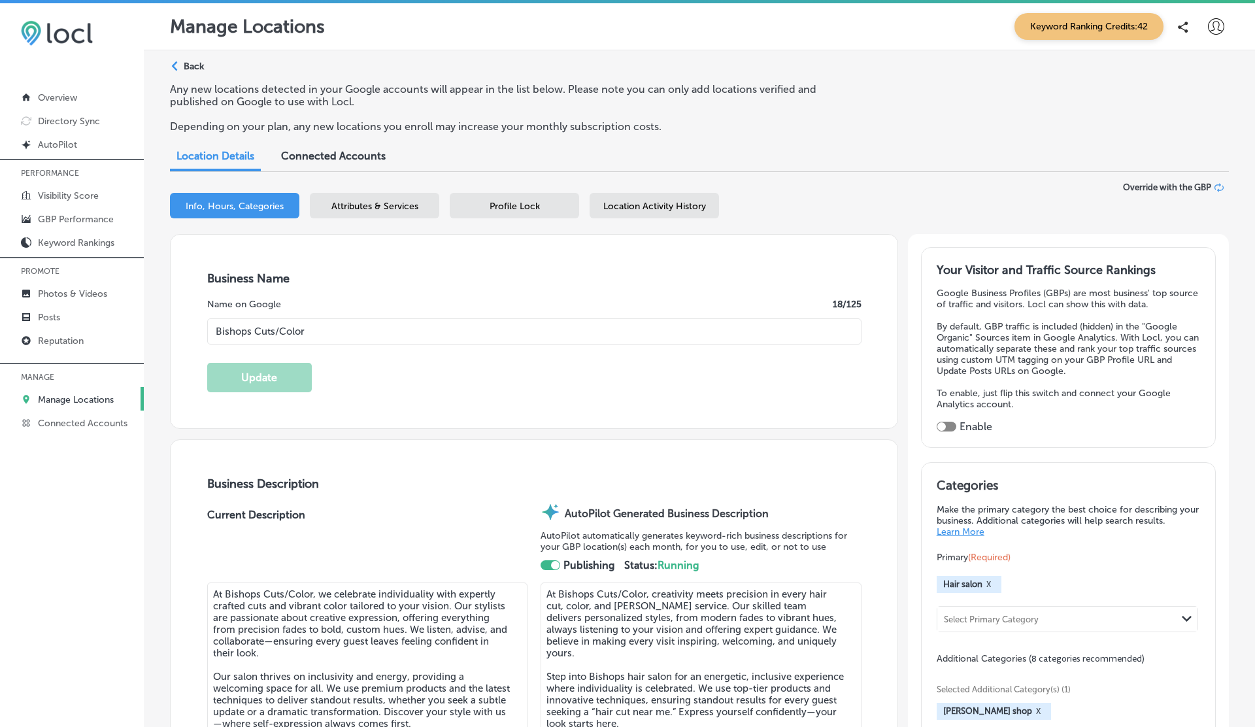
click at [361, 213] on div "Attributes & Services" at bounding box center [374, 205] width 129 height 25
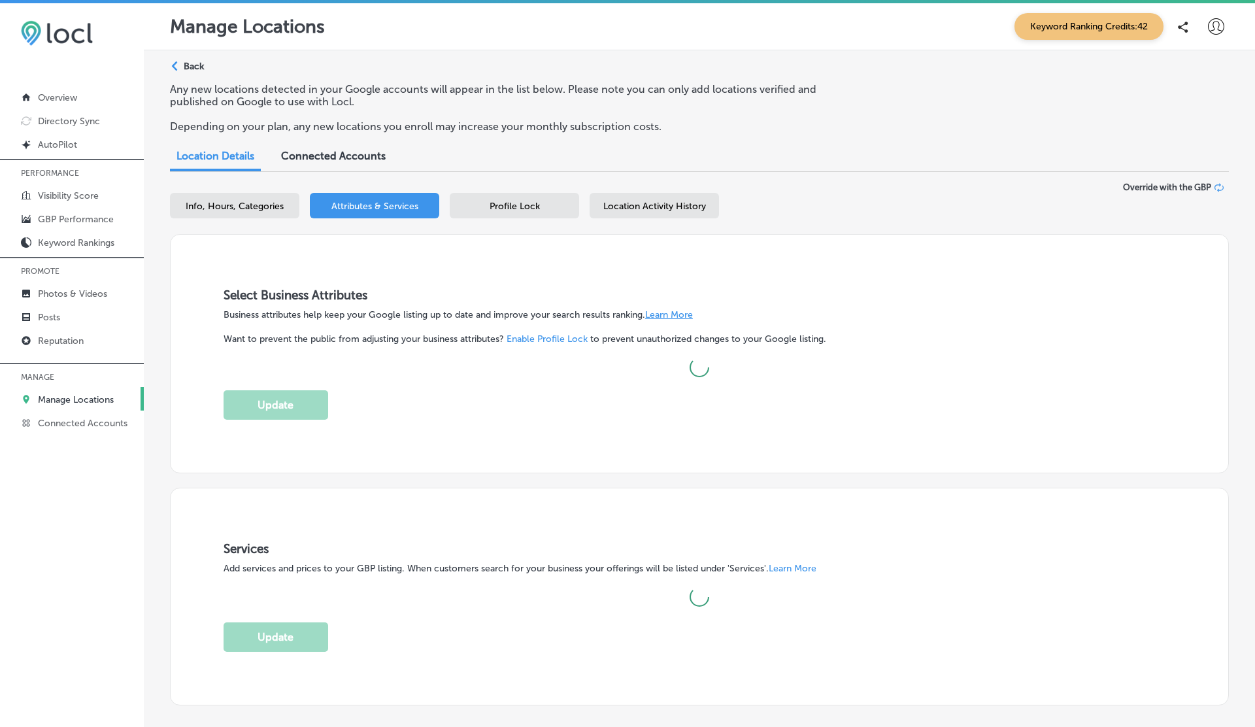
click at [220, 206] on span "Info, Hours, Categories" at bounding box center [235, 206] width 98 height 11
select select "US"
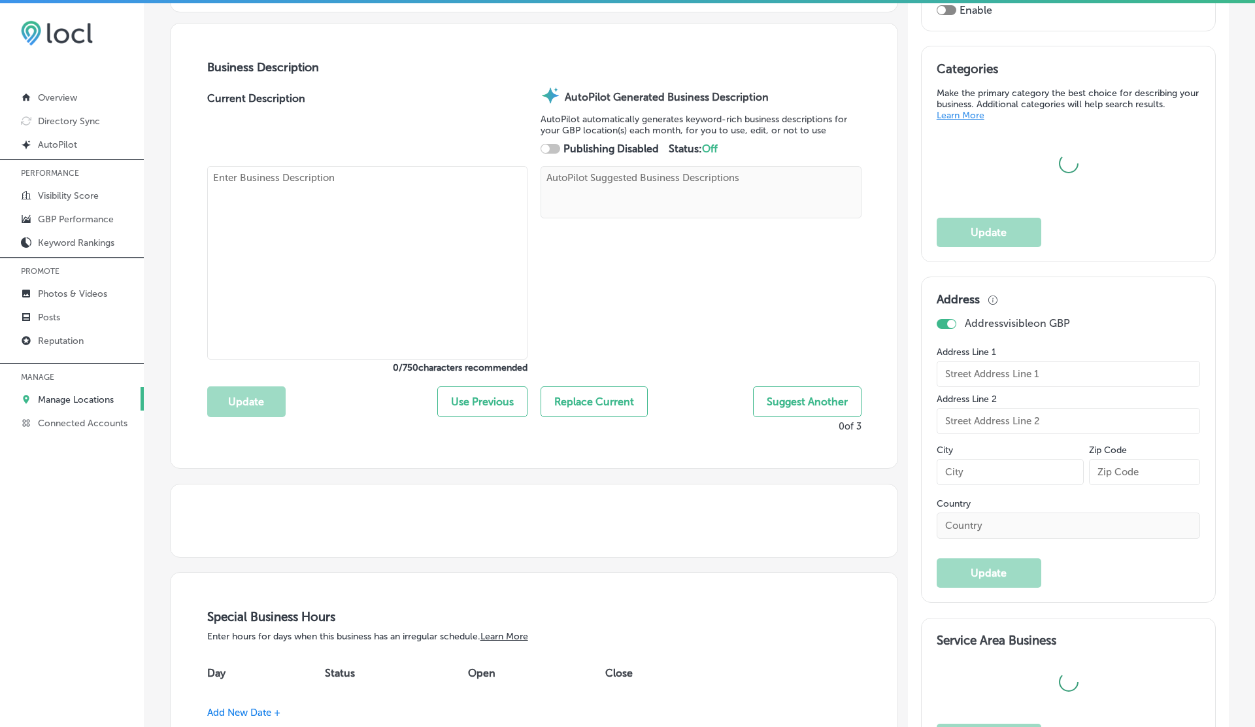
scroll to position [388, 0]
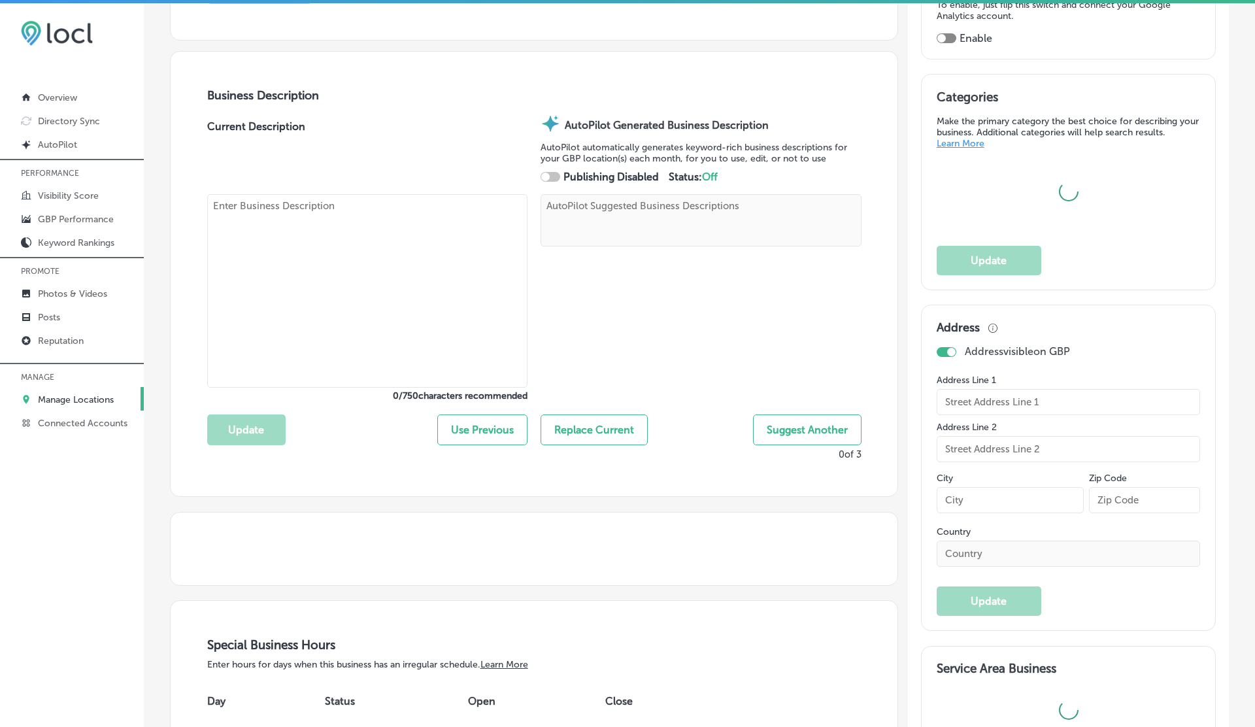
type input "Bishops Cuts/Color"
type textarea "At Bishops Cuts/Color, creativity meets precision in every hair cut, color, and…"
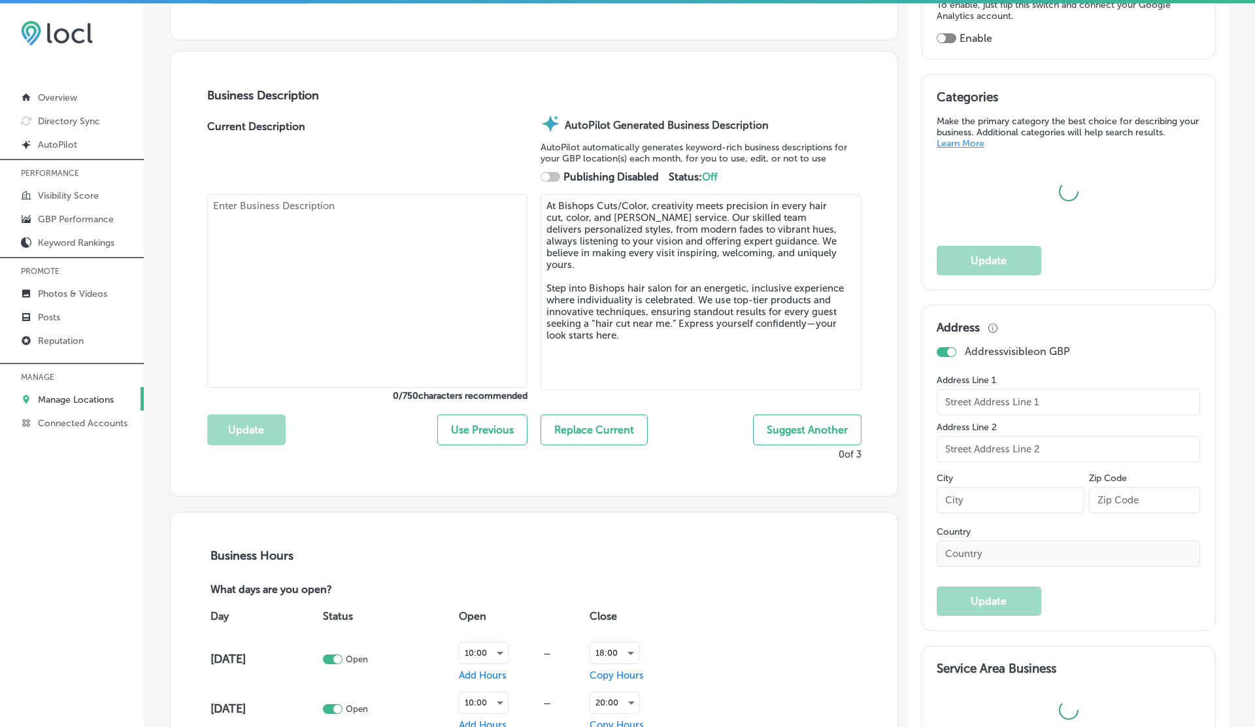
type input "[STREET_ADDRESS][PERSON_NAME]"
type input "#104B"
type input "[GEOGRAPHIC_DATA]"
type input "98661"
type input "US"
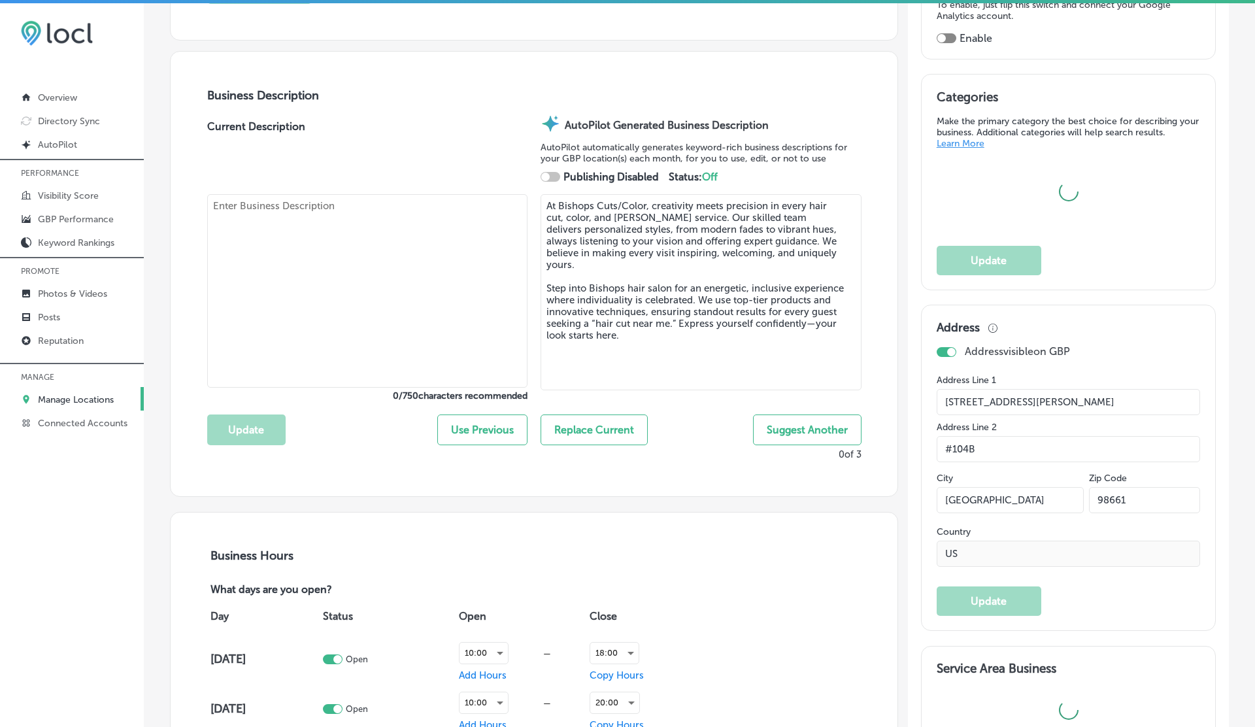
type input "[URL][DOMAIN_NAME][PERSON_NAME]"
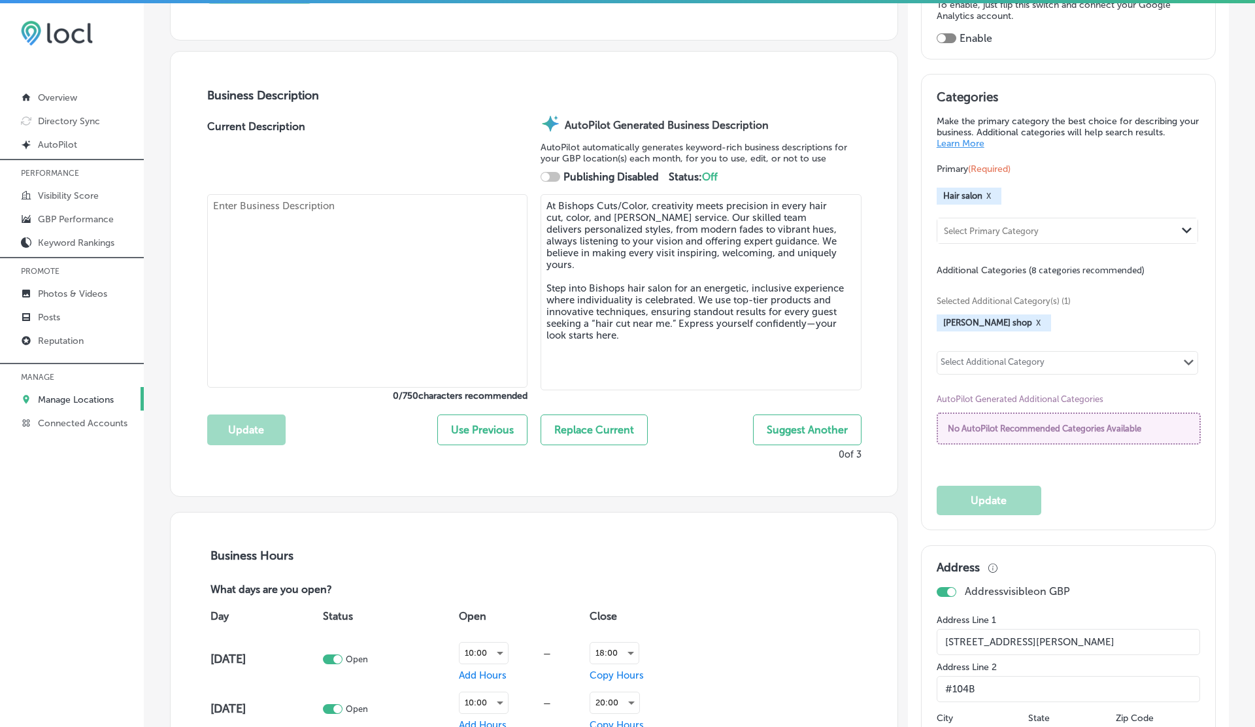
checkbox input "true"
type textarea "At Bishops Cuts/Color, we celebrate individuality with expertly crafted cuts an…"
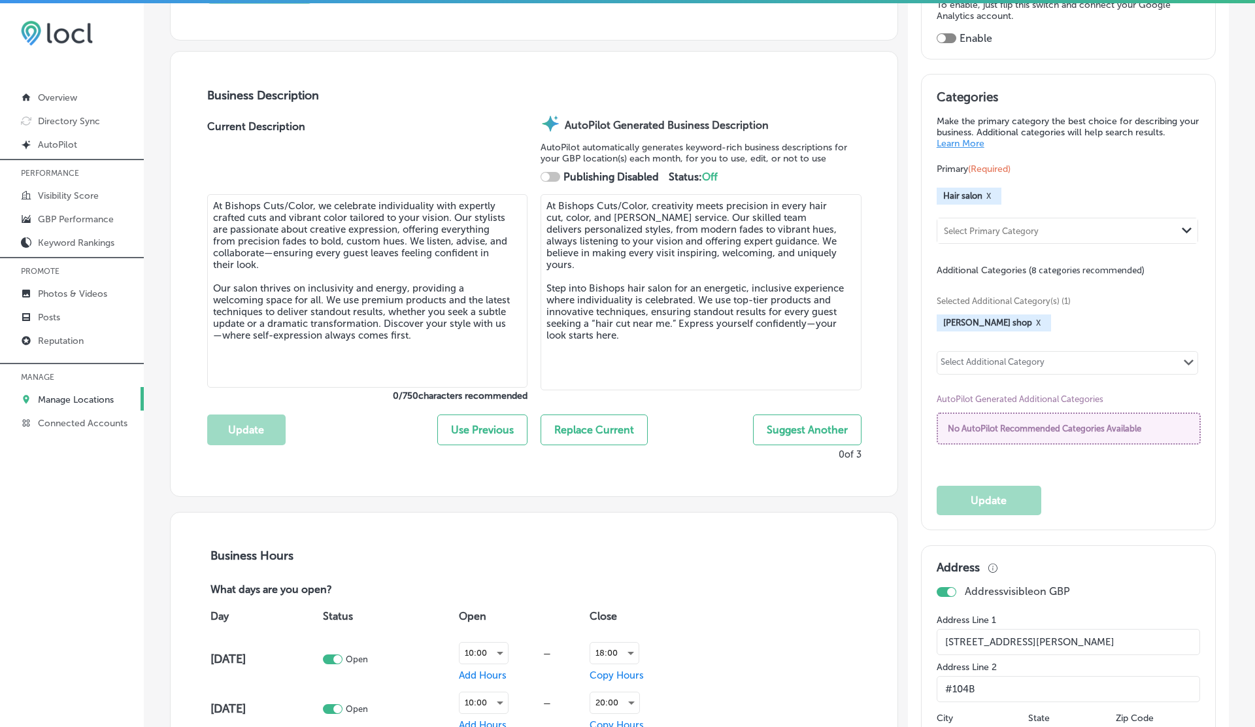
type input "[PHONE_NUMBER]"
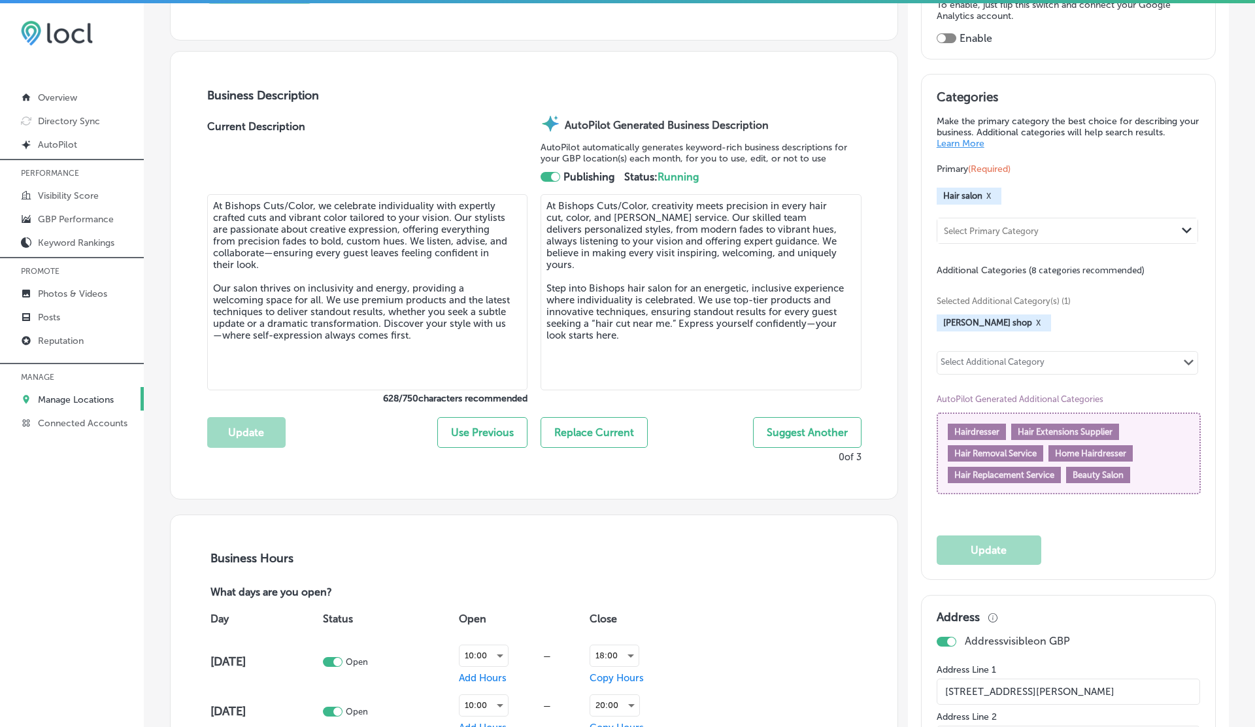
click at [795, 441] on button "Suggest Another" at bounding box center [807, 432] width 108 height 31
click at [806, 428] on button "Suggest Another" at bounding box center [807, 432] width 108 height 31
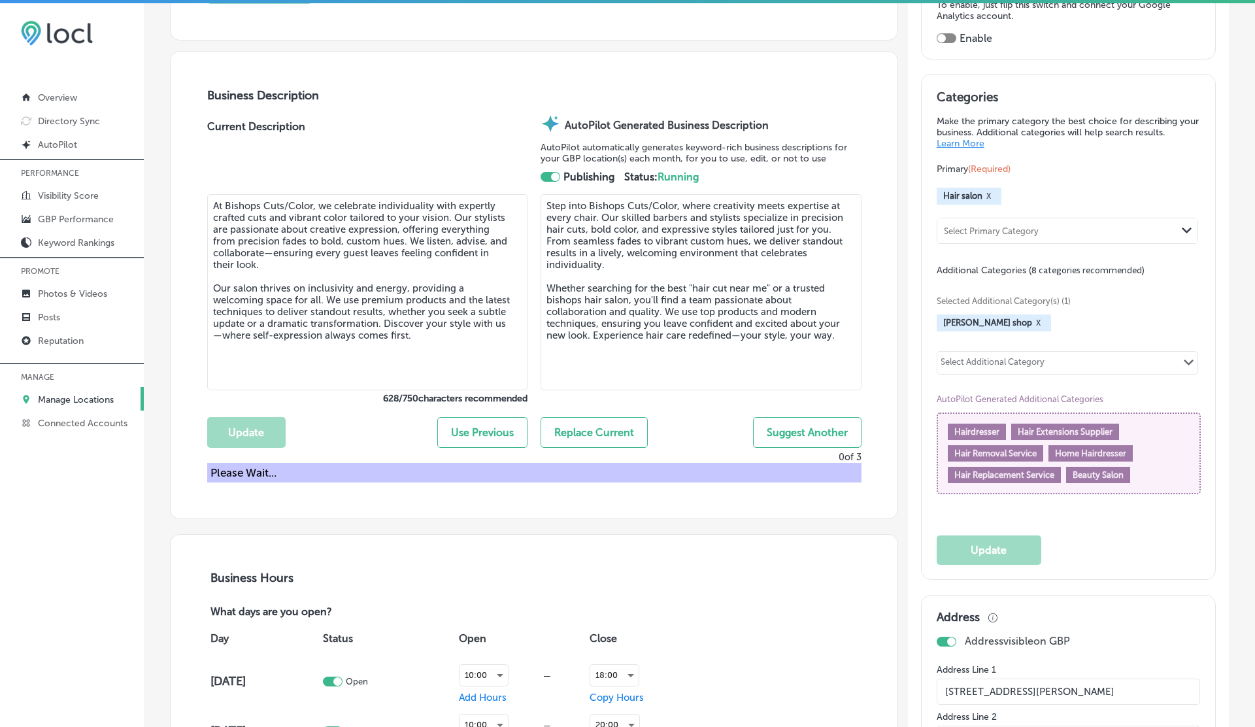
type textarea "Step into Bishops Cuts/Color, where individuality thrives through expert [PERSO…"
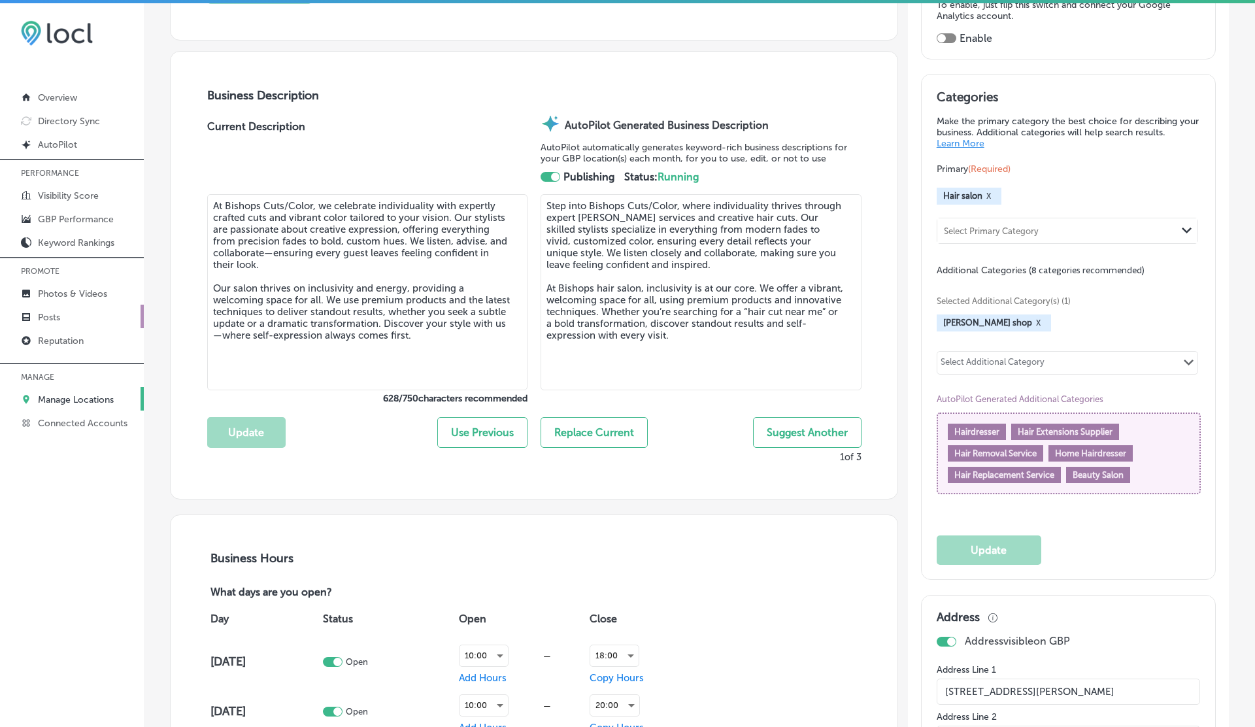
click at [60, 320] on p "Posts" at bounding box center [49, 317] width 22 height 11
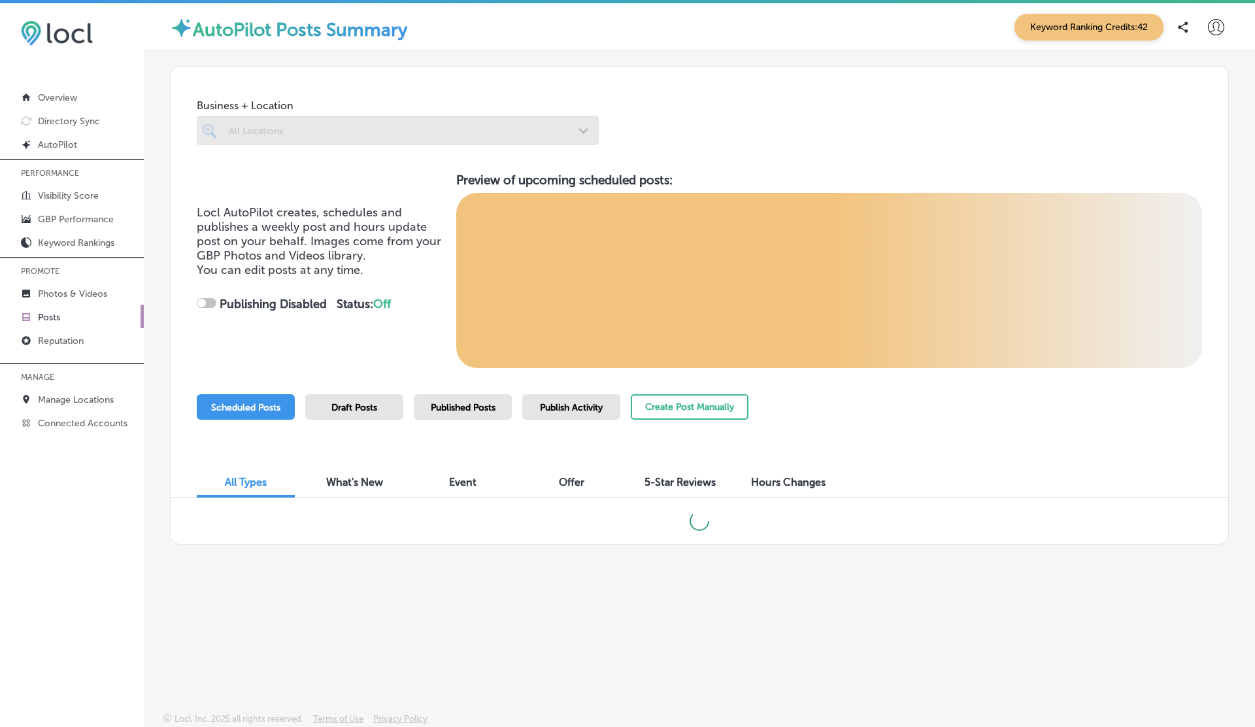
click at [358, 138] on div at bounding box center [398, 130] width 402 height 29
click at [437, 403] on span "Published Posts" at bounding box center [463, 407] width 65 height 11
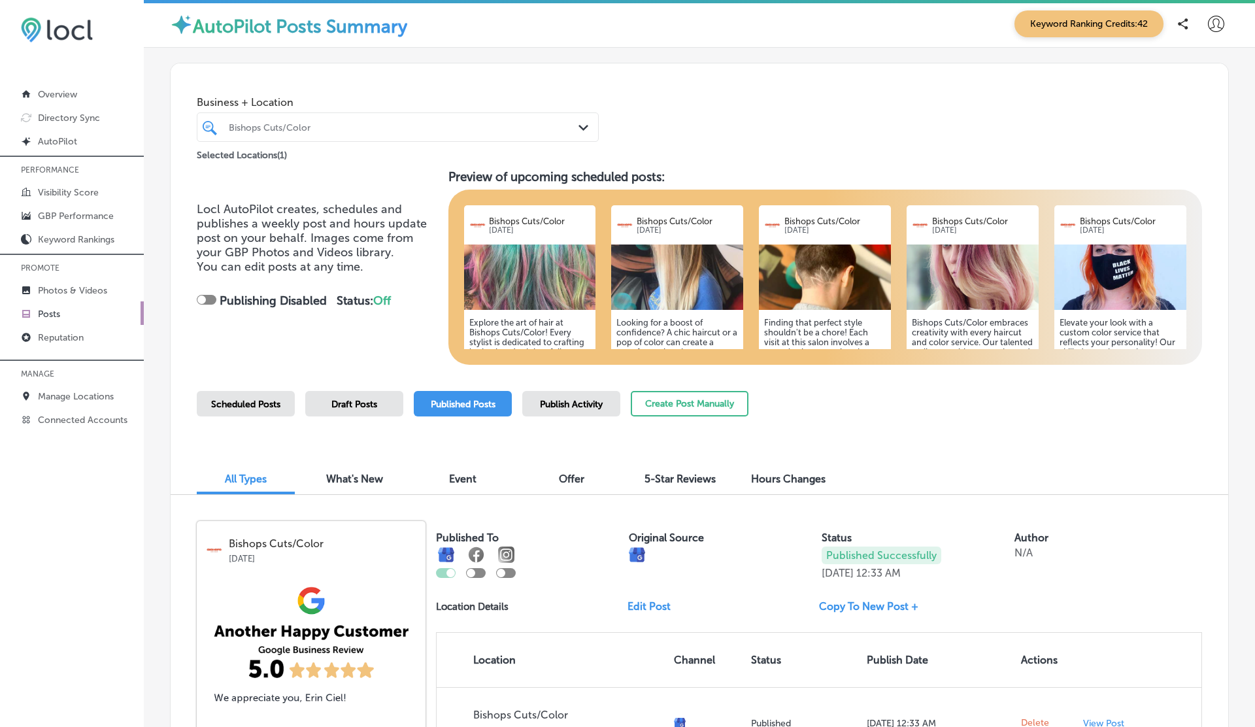
click at [329, 127] on div "Bishops Cuts/Color" at bounding box center [404, 127] width 351 height 11
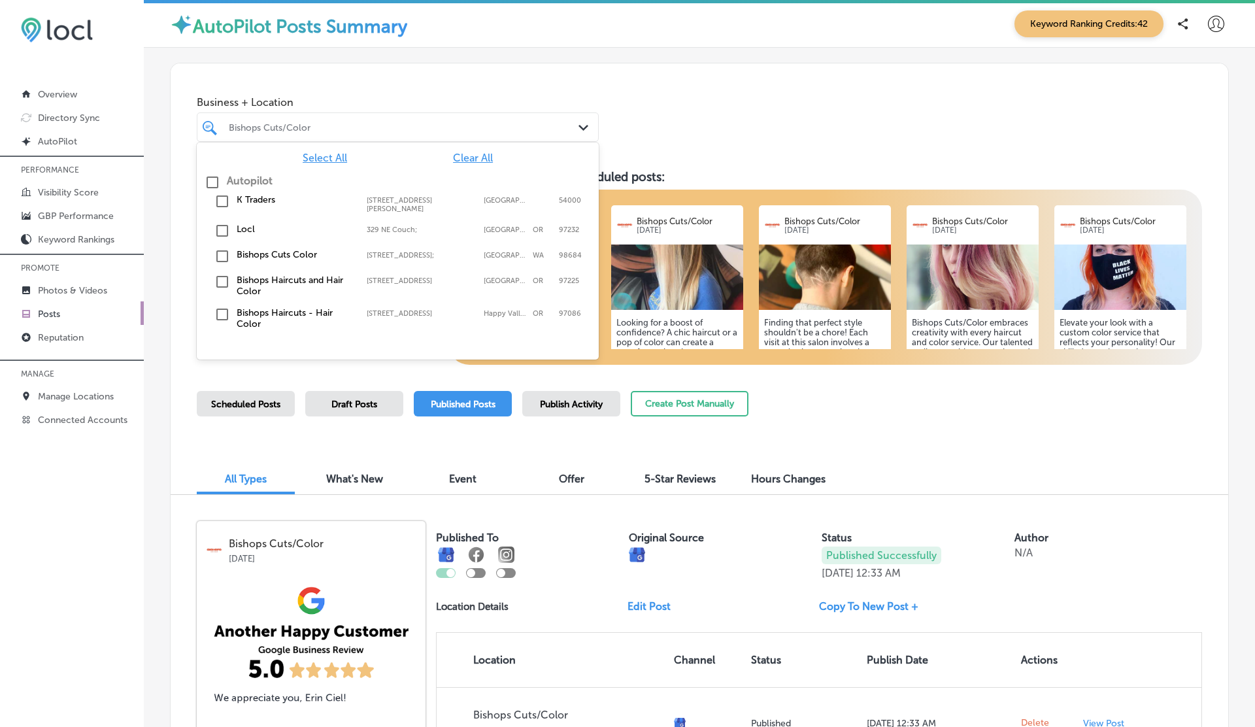
click at [471, 159] on span "Clear All" at bounding box center [473, 158] width 40 height 12
click at [246, 201] on label "K Traders" at bounding box center [295, 199] width 117 height 11
click at [707, 97] on div "Business + Location option [STREET_ADDRESS][PERSON_NAME]. option focused, 1 of …" at bounding box center [699, 112] width 1057 height 99
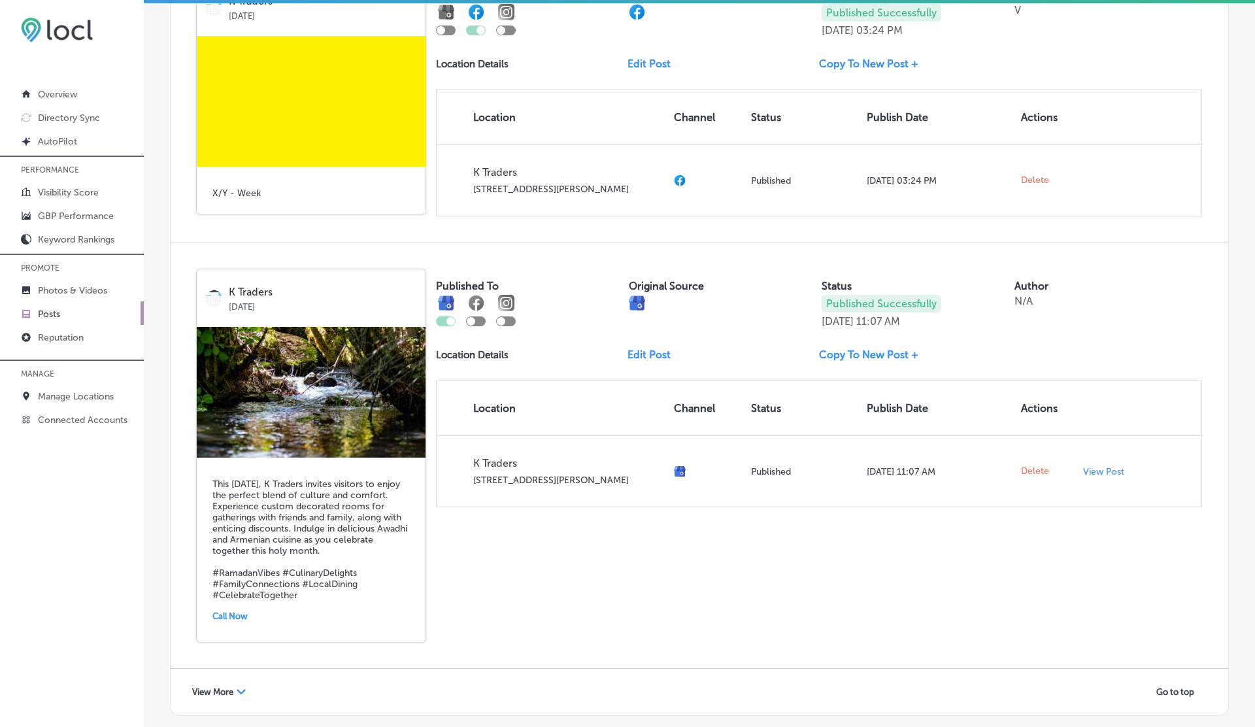
scroll to position [1779, 0]
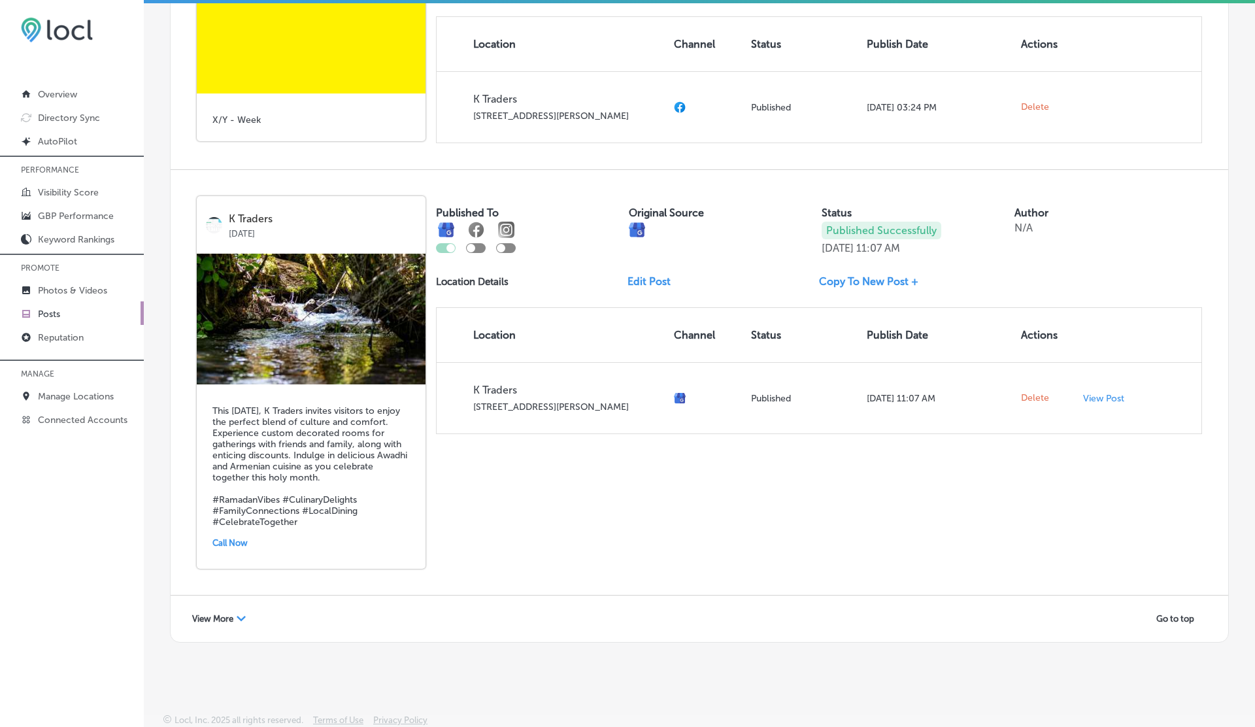
click at [222, 617] on span "View More" at bounding box center [212, 619] width 41 height 10
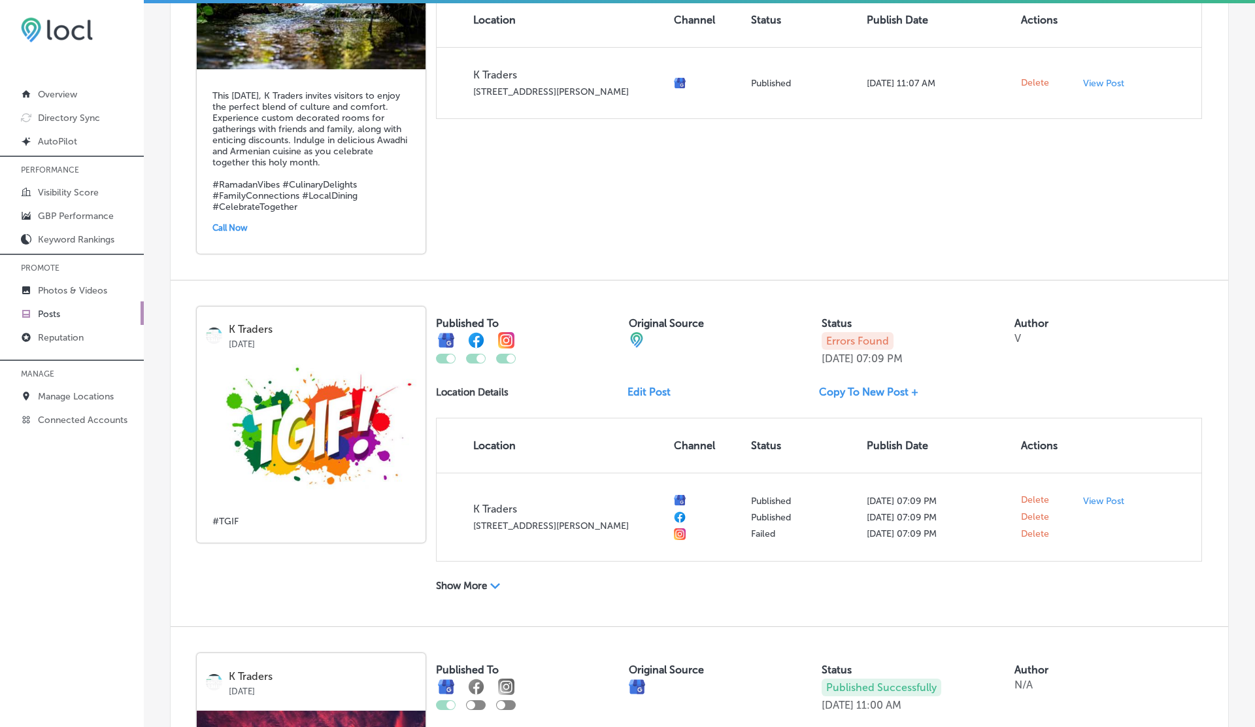
scroll to position [2115, 0]
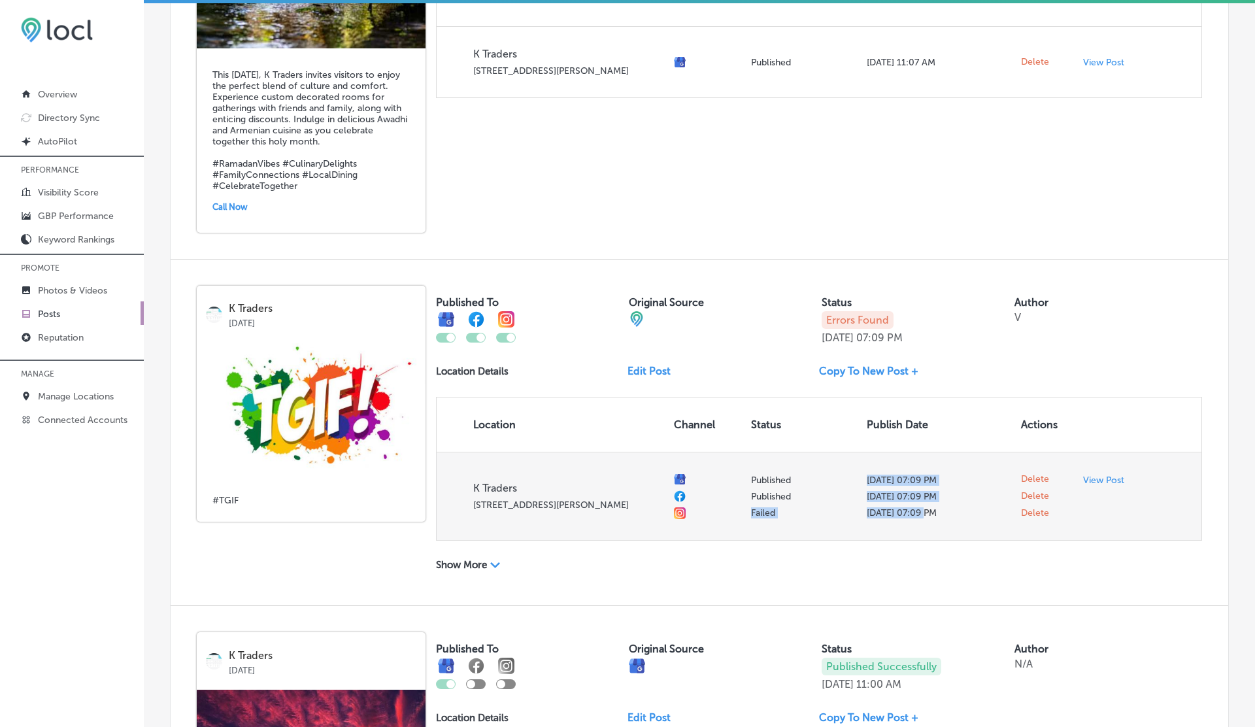
drag, startPoint x: 750, startPoint y: 509, endPoint x: 936, endPoint y: 506, distance: 186.9
click at [936, 506] on tr "K Traders [GEOGRAPHIC_DATA][PERSON_NAME] Published Published Failed [DATE] 07:0…" at bounding box center [819, 496] width 765 height 88
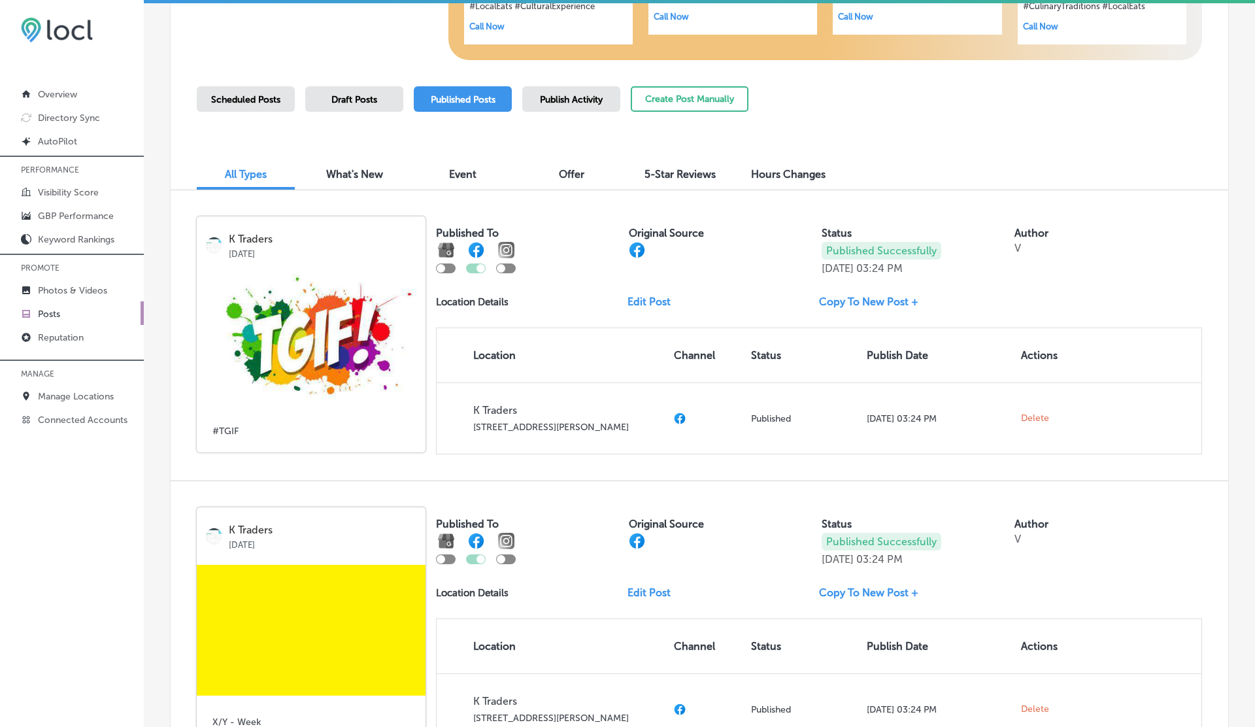
scroll to position [0, 0]
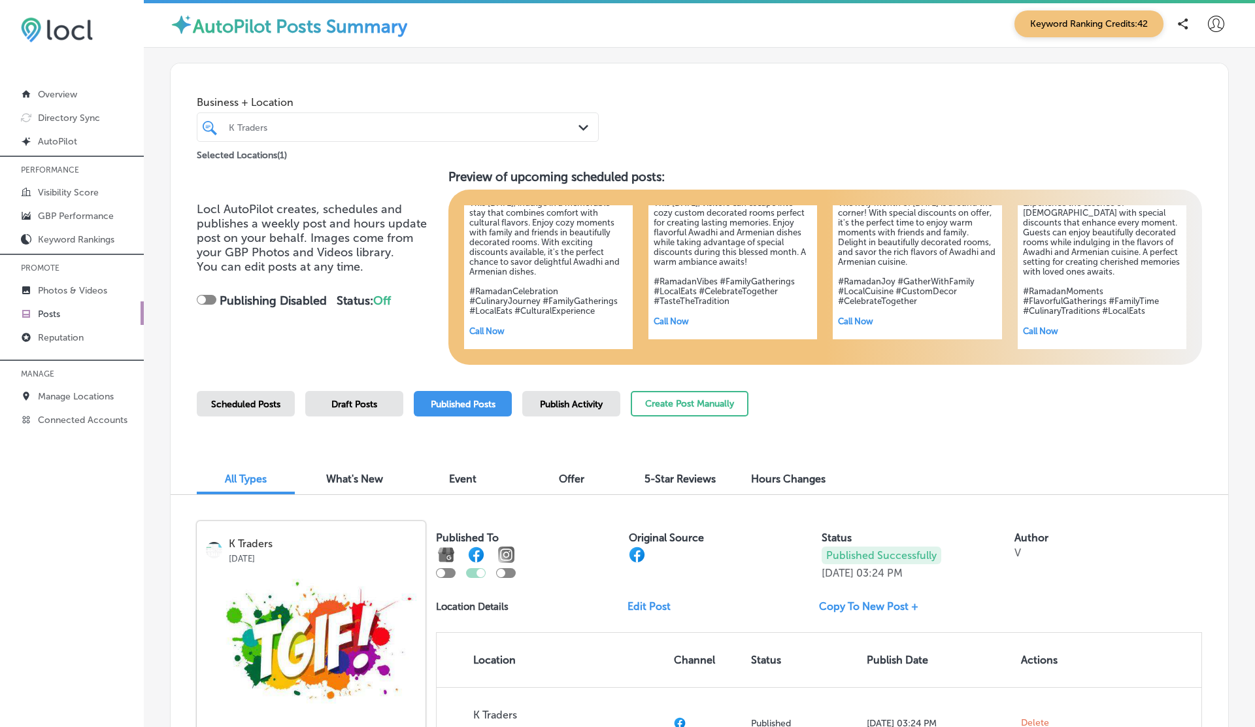
click at [1206, 27] on div at bounding box center [1215, 23] width 26 height 26
click at [1181, 136] on p "Log Out" at bounding box center [1187, 141] width 39 height 16
